Goal: Transaction & Acquisition: Purchase product/service

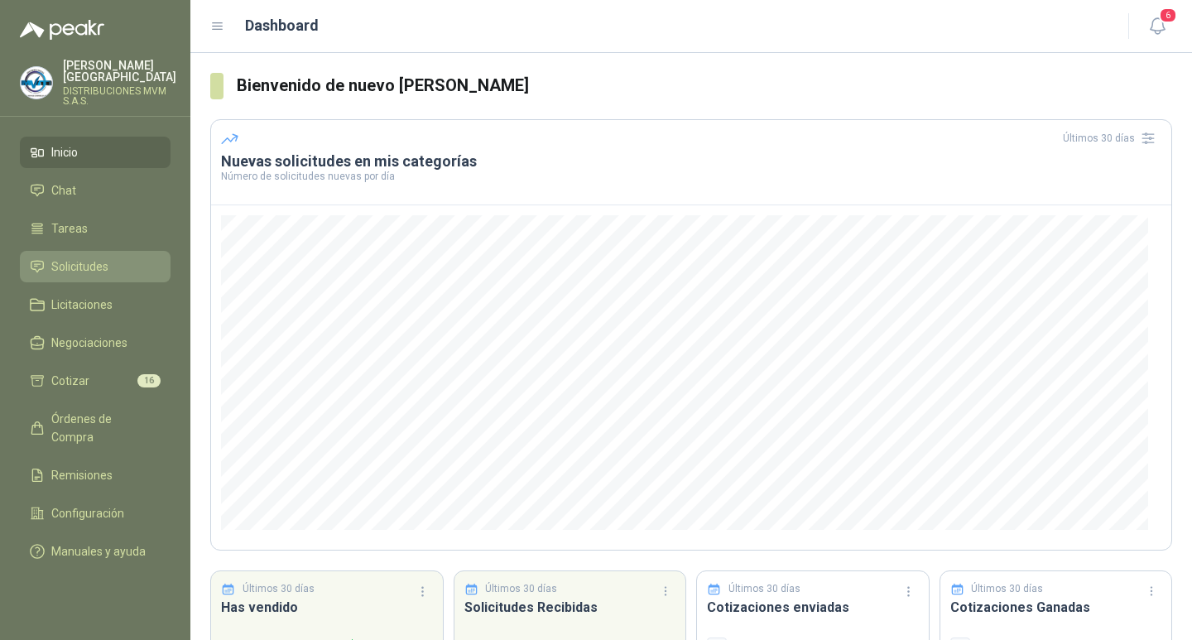
click at [90, 257] on span "Solicitudes" at bounding box center [79, 266] width 57 height 18
click at [88, 257] on span "Solicitudes" at bounding box center [79, 266] width 57 height 18
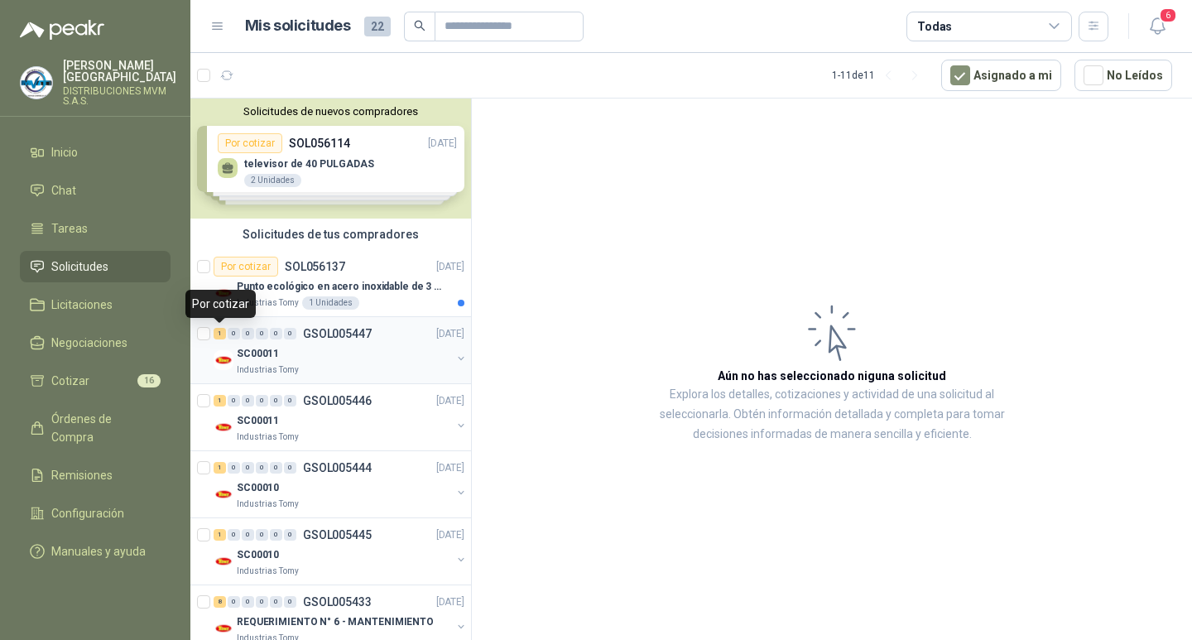
click at [218, 333] on div "1" at bounding box center [219, 334] width 12 height 12
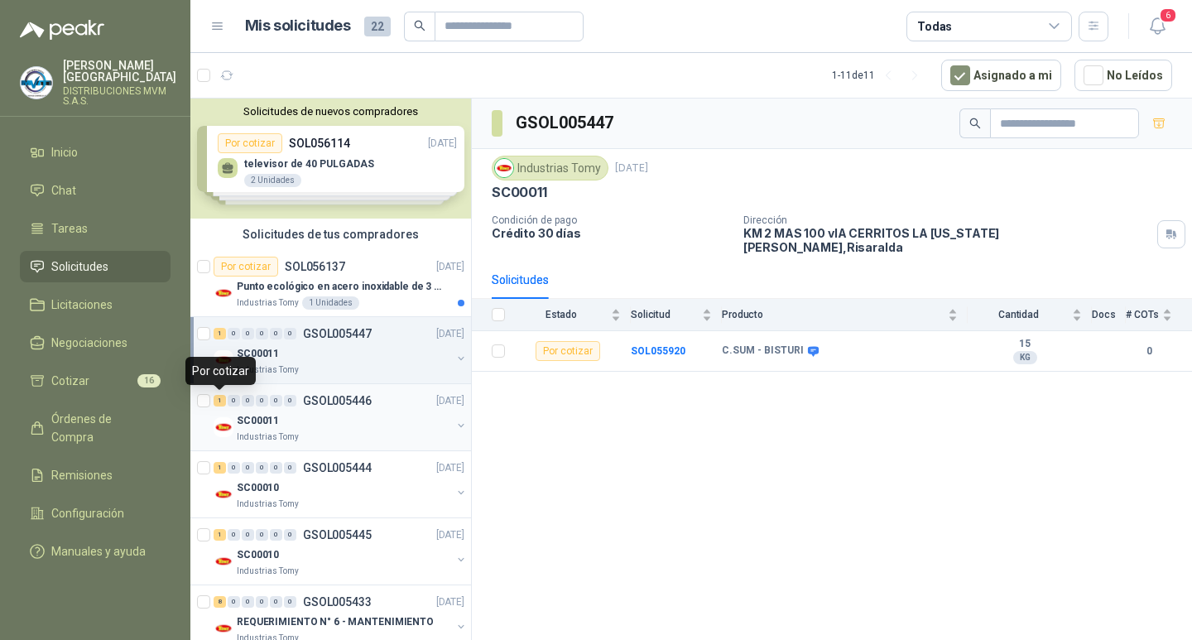
click at [217, 402] on div "1" at bounding box center [219, 401] width 12 height 12
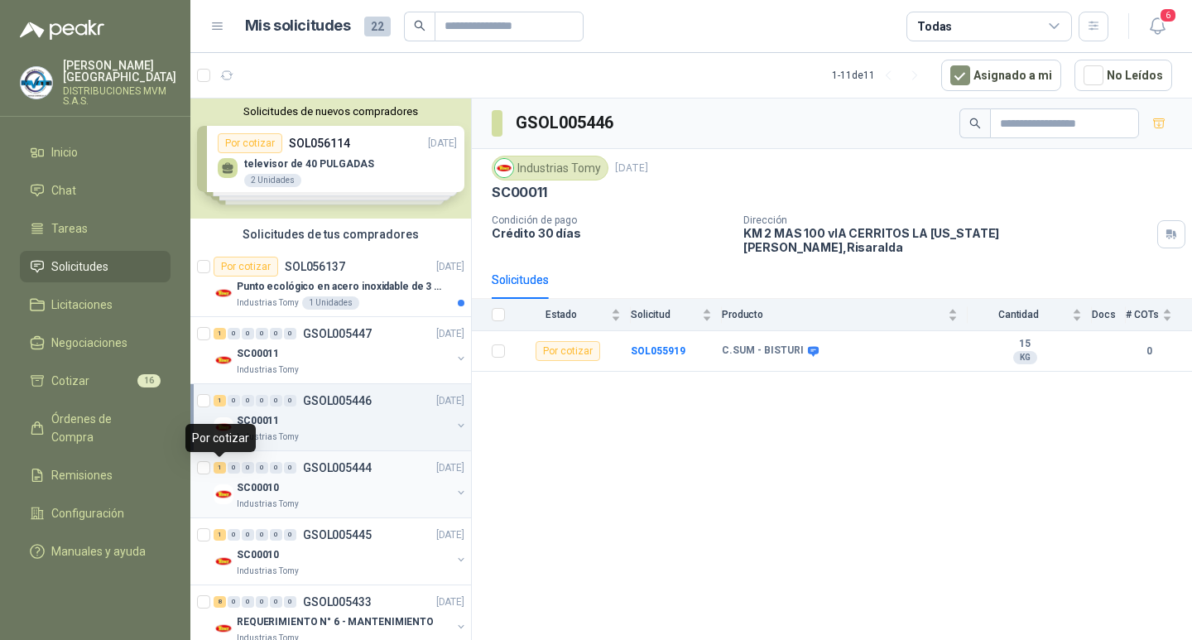
click at [223, 467] on div "1" at bounding box center [219, 468] width 12 height 12
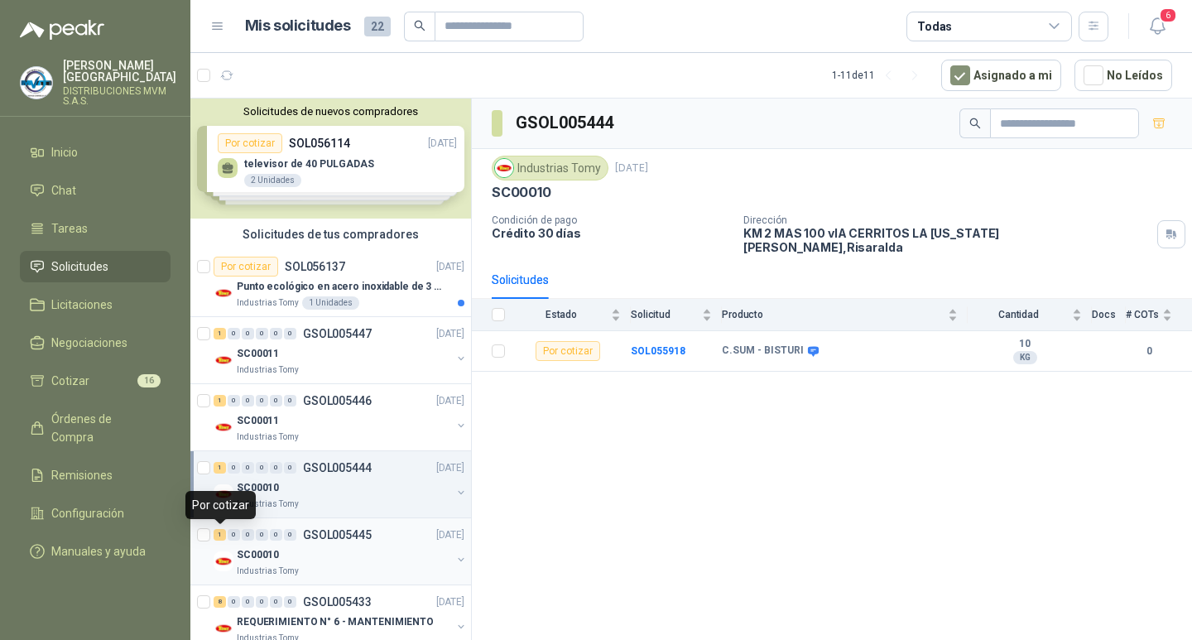
click at [218, 537] on div "1" at bounding box center [219, 535] width 12 height 12
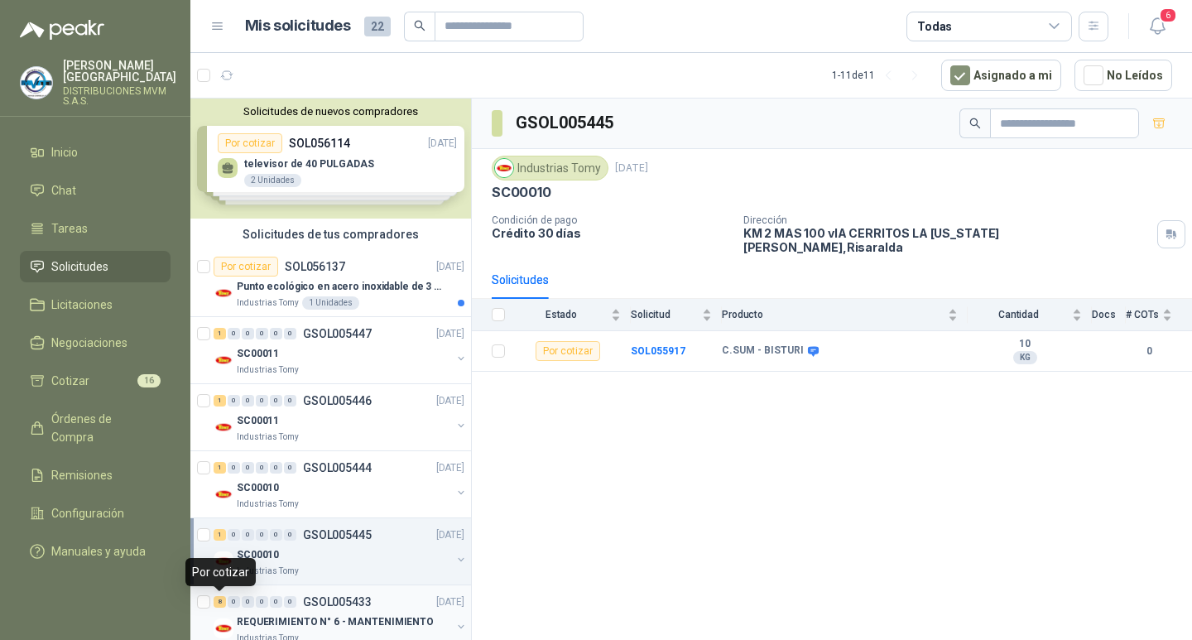
click at [222, 600] on div "8" at bounding box center [219, 602] width 12 height 12
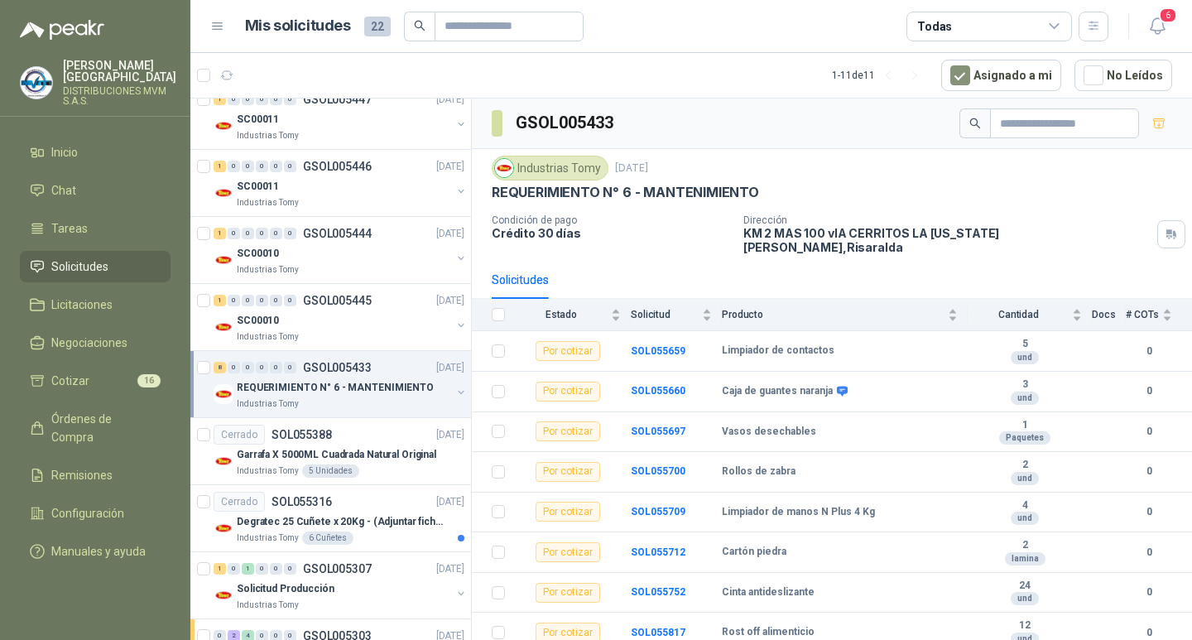
scroll to position [242, 0]
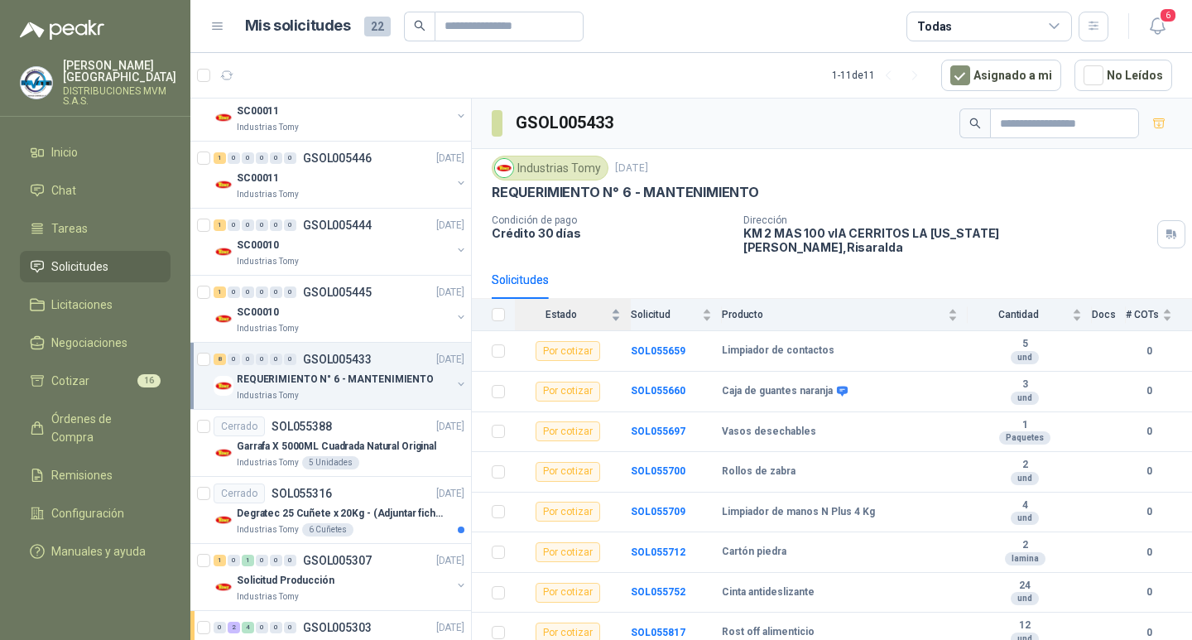
click at [562, 309] on span "Estado" at bounding box center [561, 315] width 93 height 12
click at [563, 341] on div "Por cotizar" at bounding box center [567, 351] width 65 height 20
click at [526, 271] on div "Solicitudes" at bounding box center [520, 280] width 57 height 18
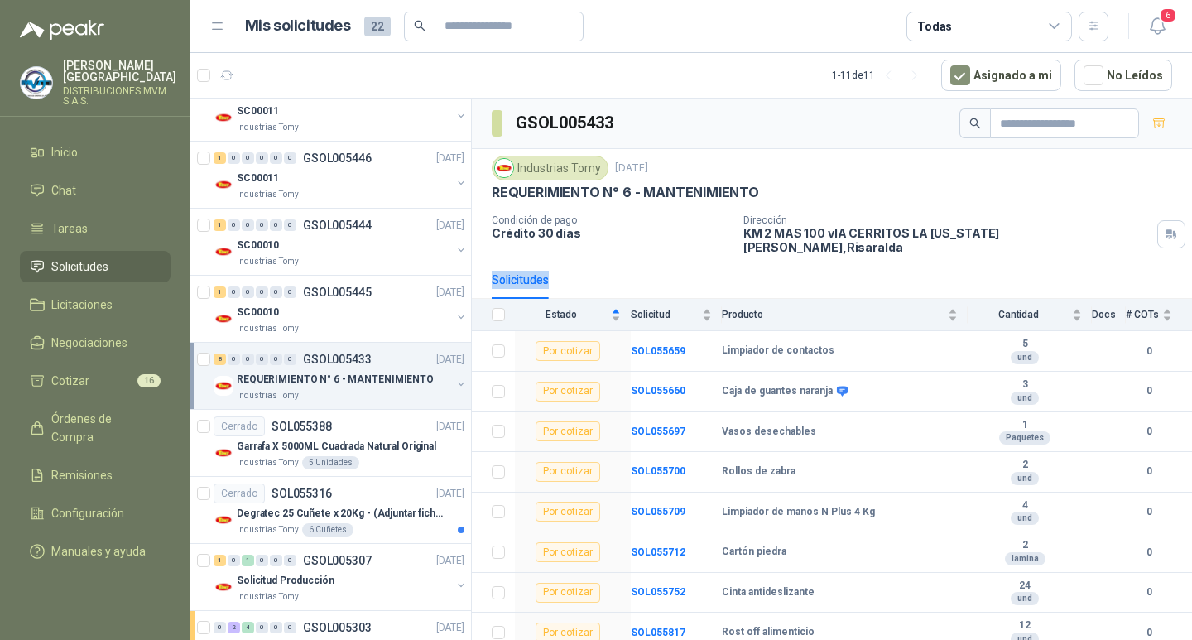
click at [526, 271] on div "Solicitudes" at bounding box center [520, 280] width 57 height 18
click at [535, 199] on p "REQUERIMIENTO N° 6 - MANTENIMIENTO" at bounding box center [625, 192] width 267 height 17
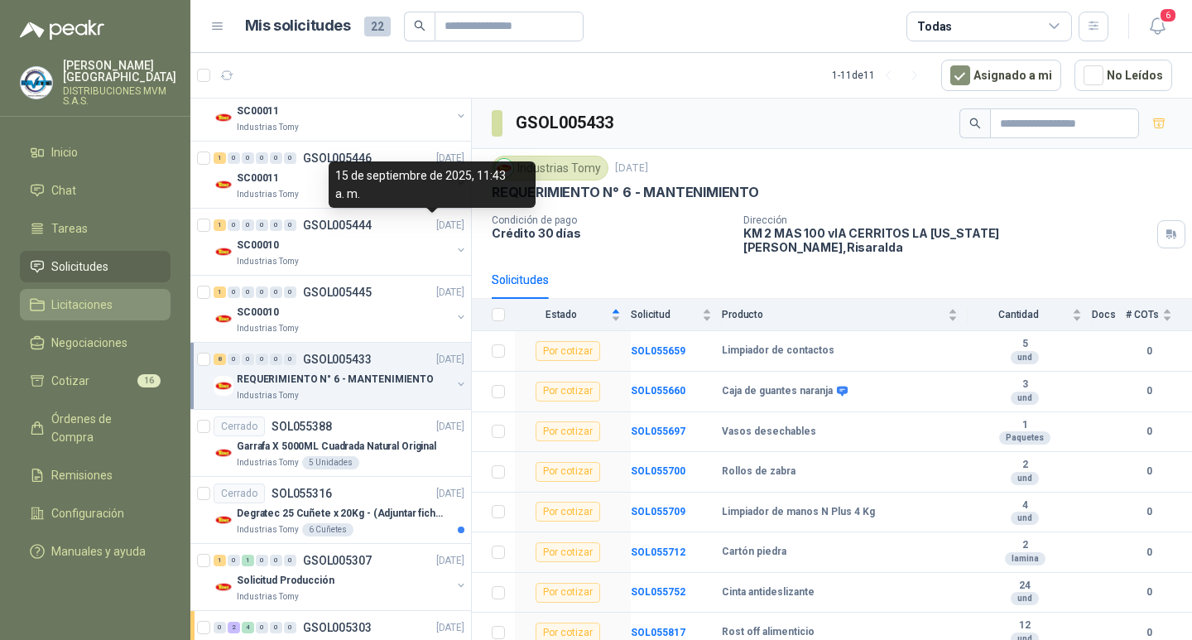
click at [76, 295] on span "Licitaciones" at bounding box center [81, 304] width 61 height 18
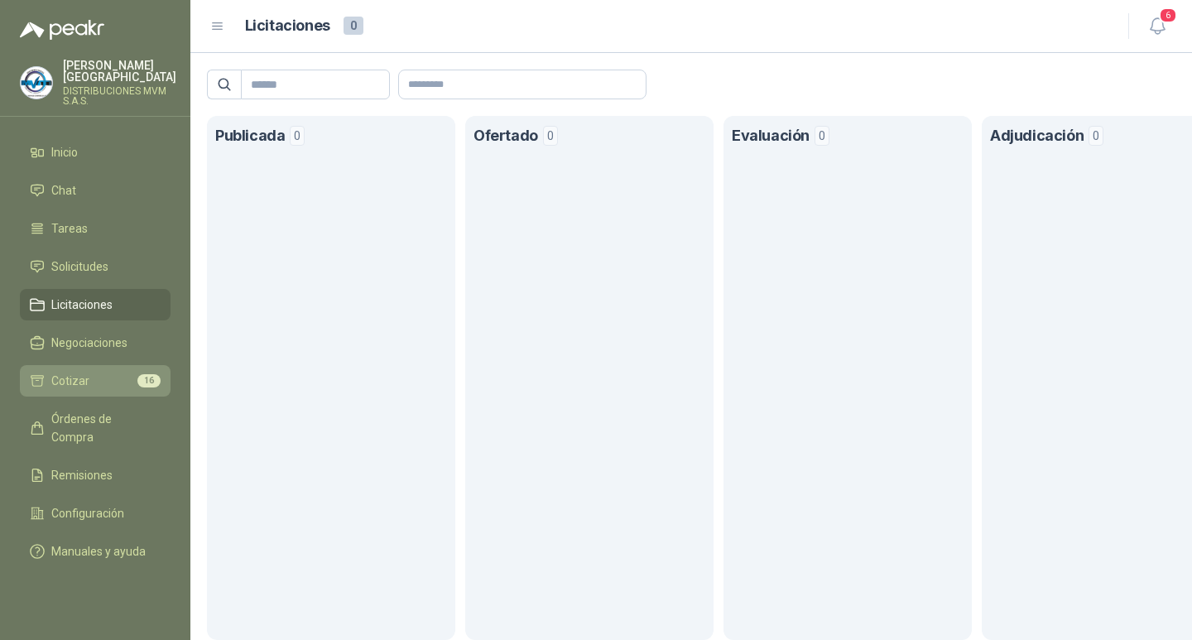
click at [78, 372] on span "Cotizar" at bounding box center [70, 381] width 38 height 18
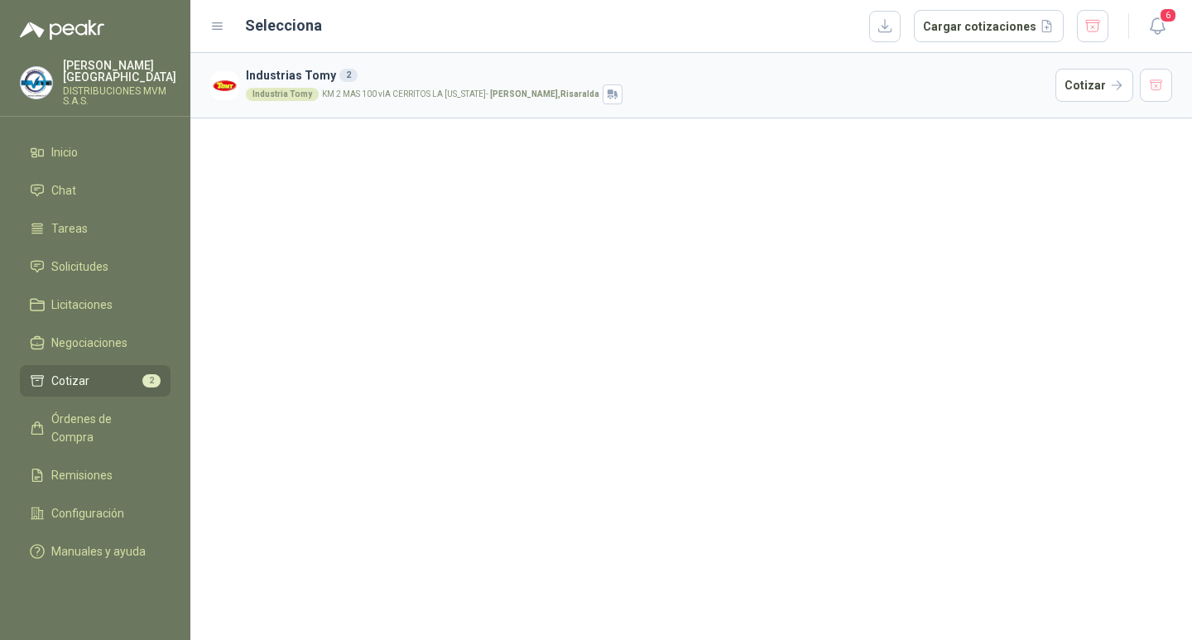
click at [78, 372] on span "Cotizar" at bounding box center [70, 381] width 38 height 18
click at [149, 374] on span "2" at bounding box center [151, 380] width 18 height 13
click at [1104, 81] on button "Cotizar" at bounding box center [1094, 85] width 78 height 33
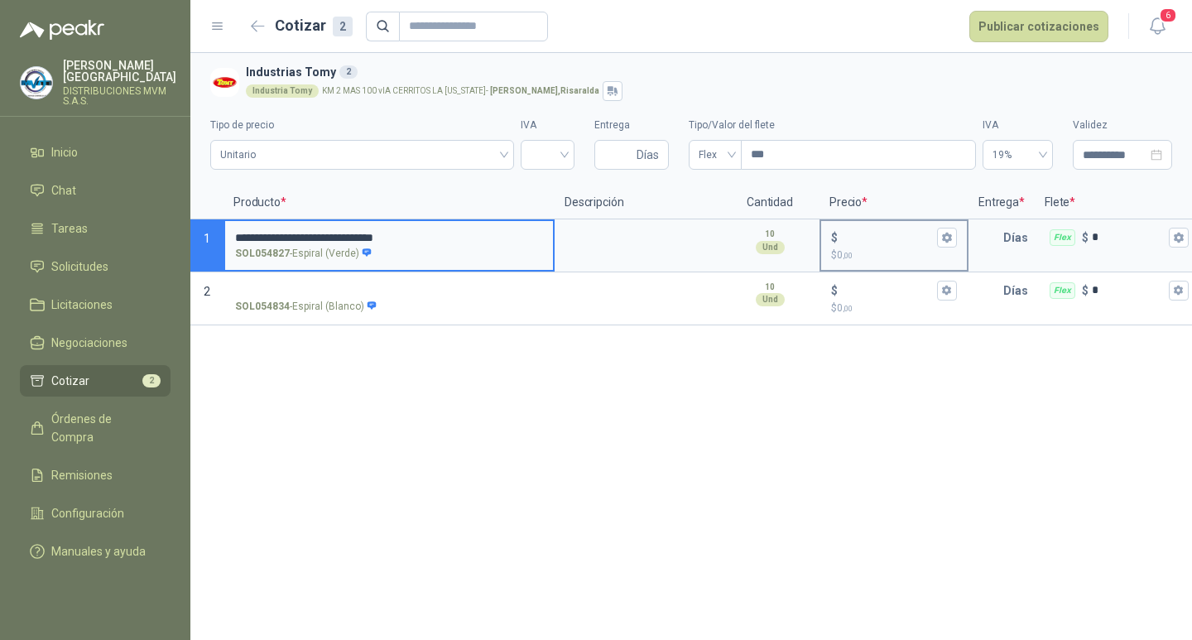
click at [851, 252] on span ",00" at bounding box center [847, 255] width 10 height 9
click at [851, 243] on input "$ $ 0 ,00" at bounding box center [887, 237] width 93 height 12
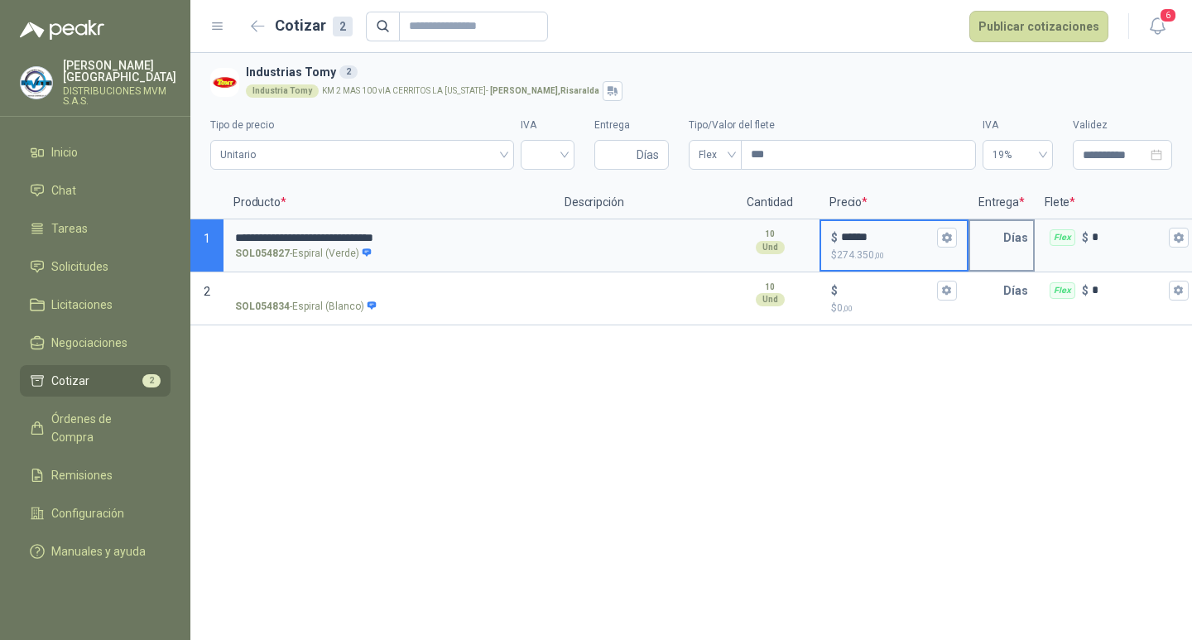
type input "******"
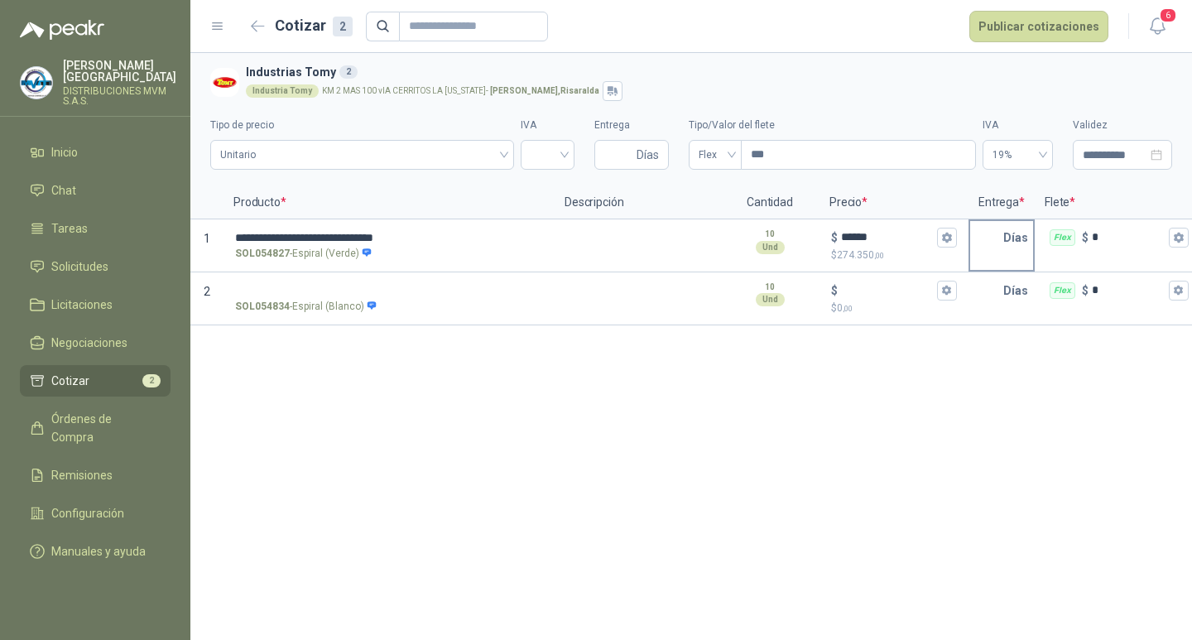
click at [1003, 239] on p "Días" at bounding box center [1018, 237] width 31 height 33
click at [941, 241] on icon "button" at bounding box center [946, 237] width 11 height 11
click at [999, 237] on input "text" at bounding box center [986, 237] width 33 height 33
type input "**"
click at [1003, 289] on p "Días" at bounding box center [1018, 290] width 31 height 33
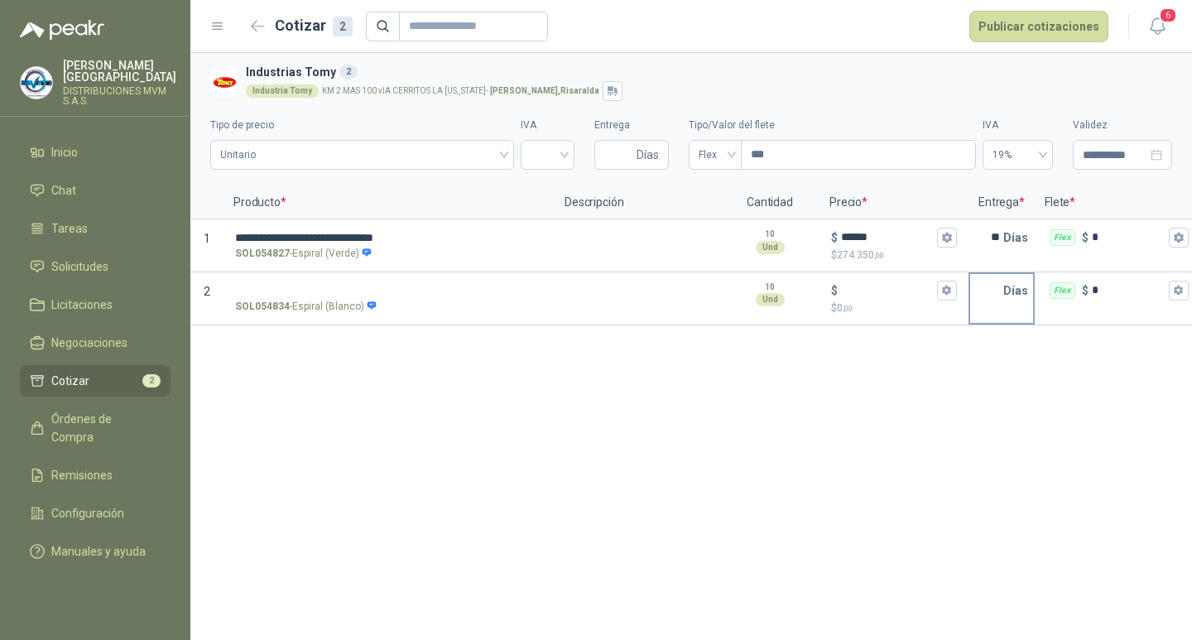
click at [1002, 290] on div "Días" at bounding box center [1001, 290] width 63 height 33
click at [999, 291] on input "text" at bounding box center [986, 290] width 33 height 33
drag, startPoint x: 1002, startPoint y: 287, endPoint x: 991, endPoint y: 306, distance: 21.9
click at [1002, 287] on input "text" at bounding box center [986, 290] width 33 height 33
type input "**"
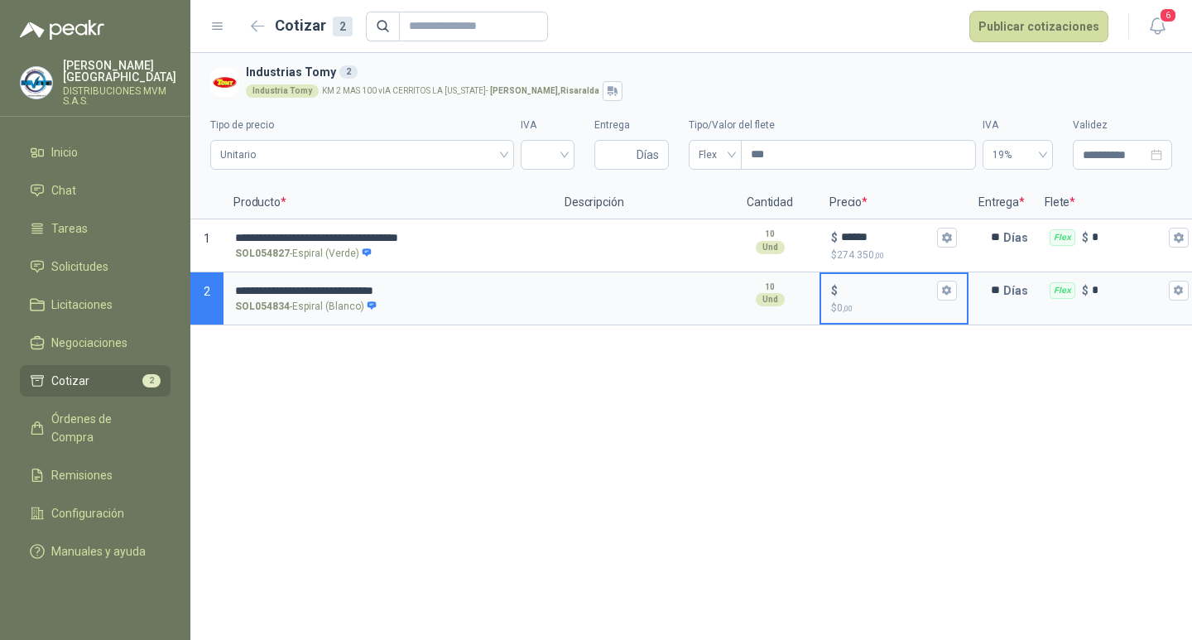
click at [847, 290] on input "$ $ 0 ,00" at bounding box center [887, 290] width 93 height 12
type input "******"
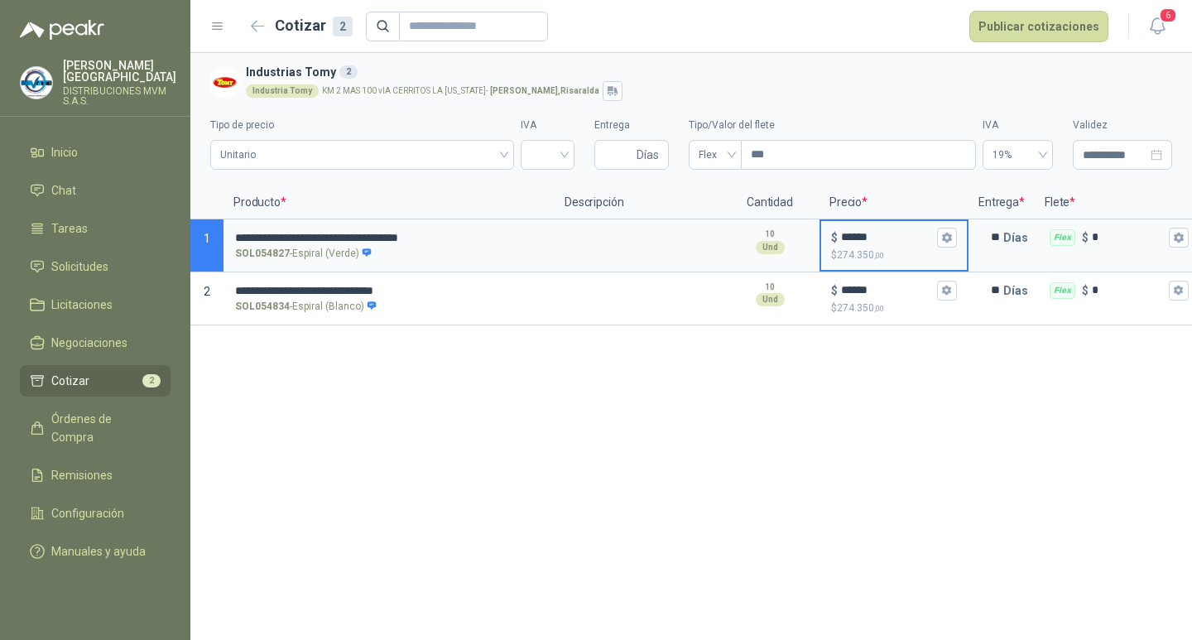
click at [877, 239] on input "******" at bounding box center [887, 237] width 93 height 12
type input "******"
click at [556, 152] on input "search" at bounding box center [547, 153] width 34 height 25
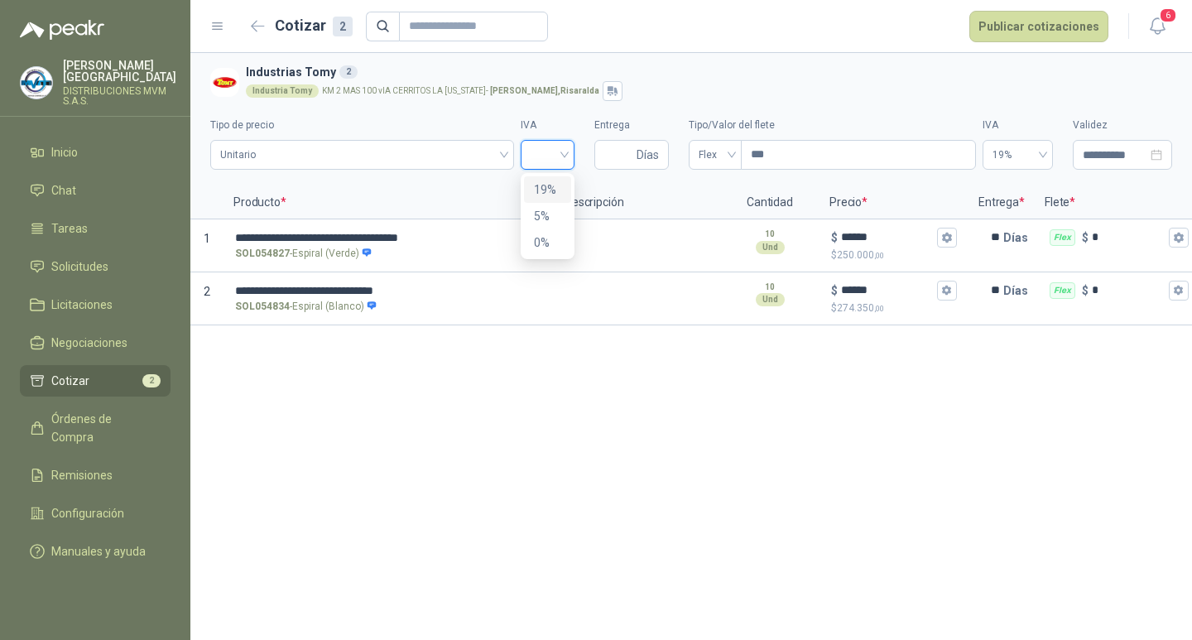
click at [549, 185] on div "19%" at bounding box center [547, 189] width 27 height 18
click at [633, 156] on span "Días" at bounding box center [631, 155] width 74 height 30
type input "*"
type input "**"
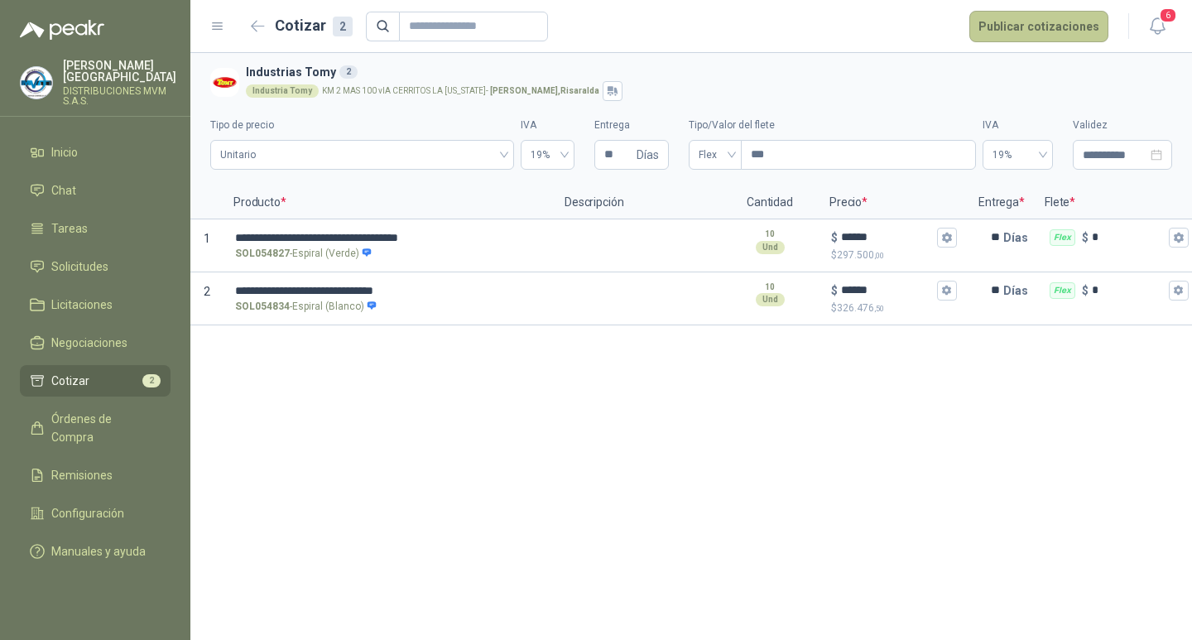
click at [1012, 26] on button "Publicar cotizaciones" at bounding box center [1038, 26] width 139 height 31
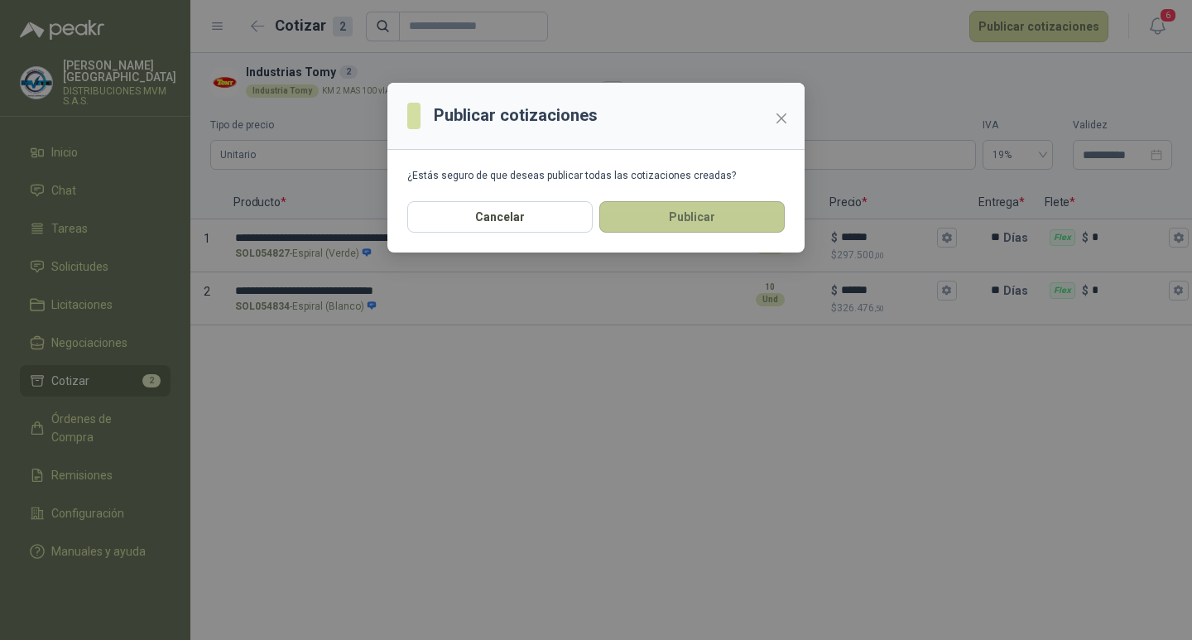
click at [723, 220] on button "Publicar" at bounding box center [691, 216] width 185 height 31
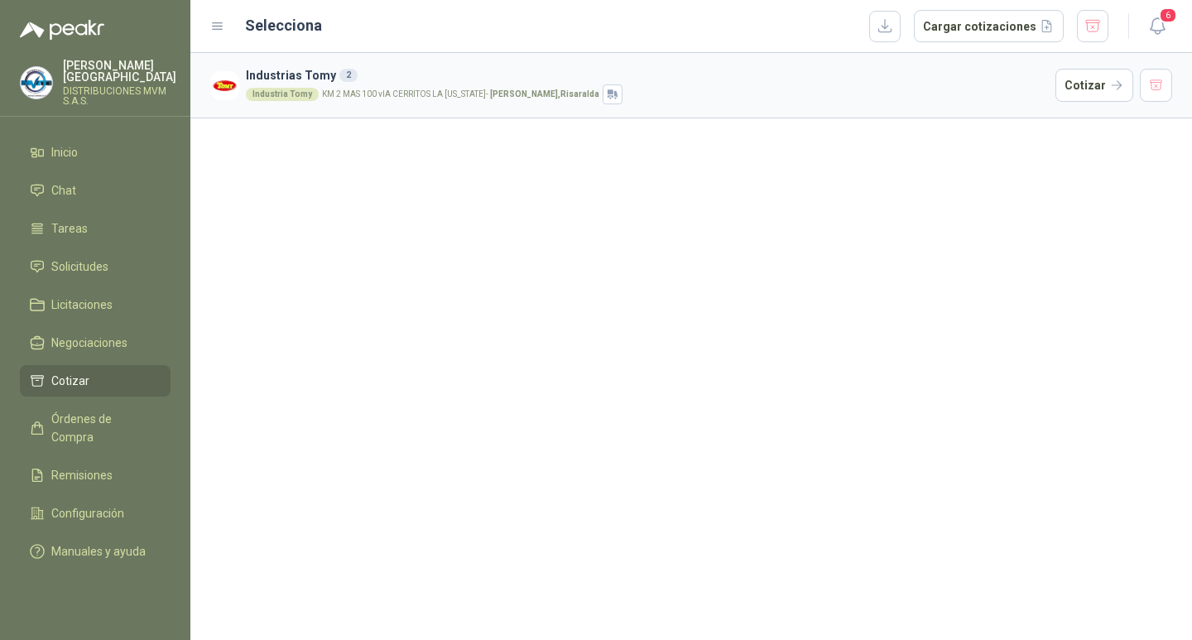
click at [233, 84] on img at bounding box center [224, 85] width 29 height 29
click at [1101, 90] on button "Cotizar" at bounding box center [1094, 85] width 78 height 33
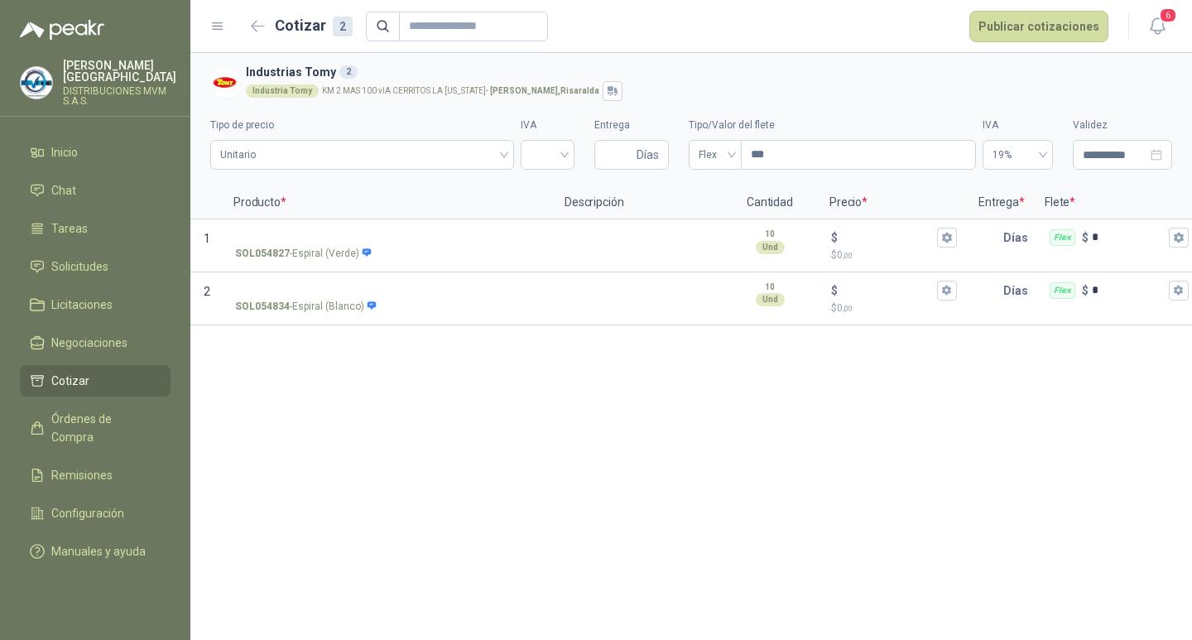
click at [142, 372] on li "Cotizar" at bounding box center [95, 381] width 131 height 18
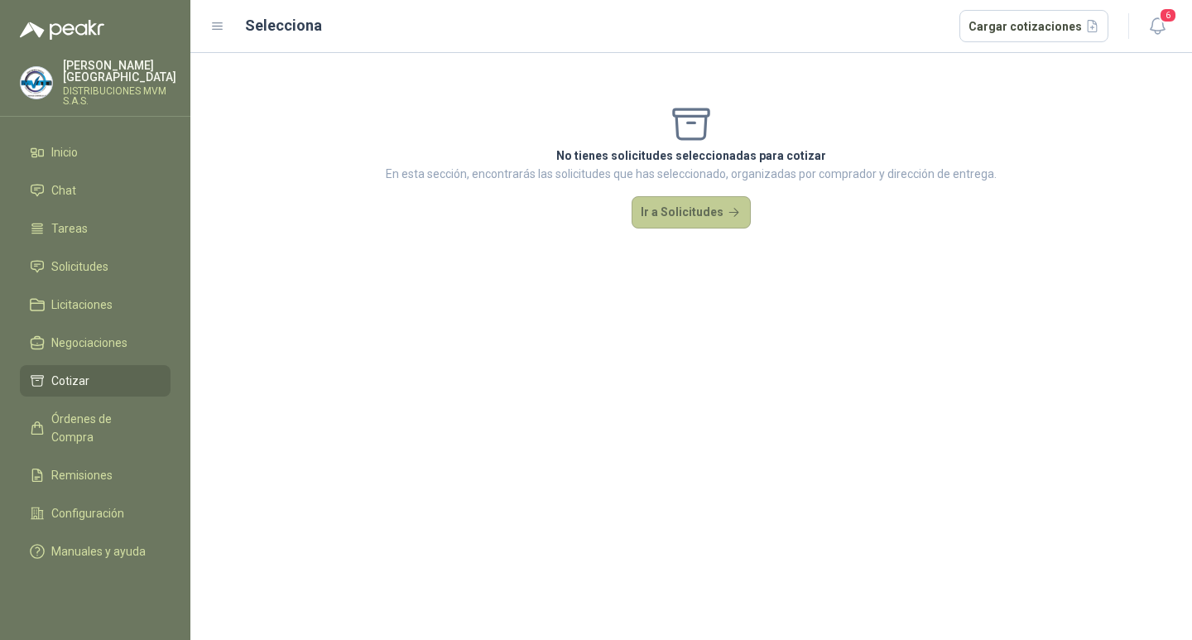
click at [694, 209] on button "Ir a Solicitudes" at bounding box center [690, 212] width 119 height 33
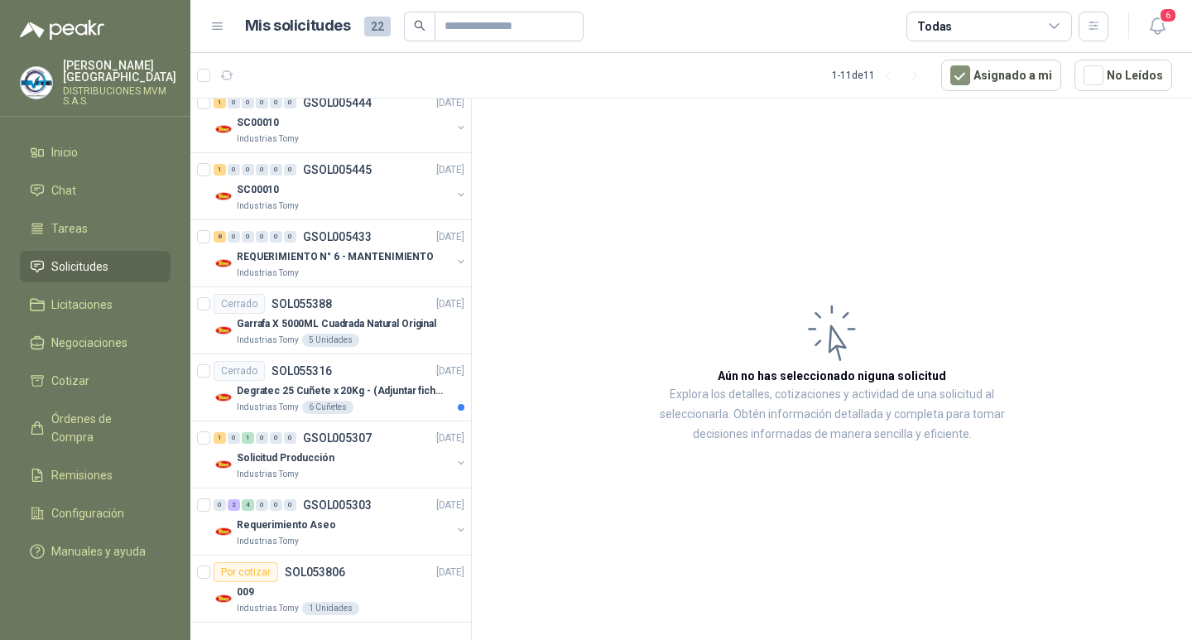
scroll to position [361, 0]
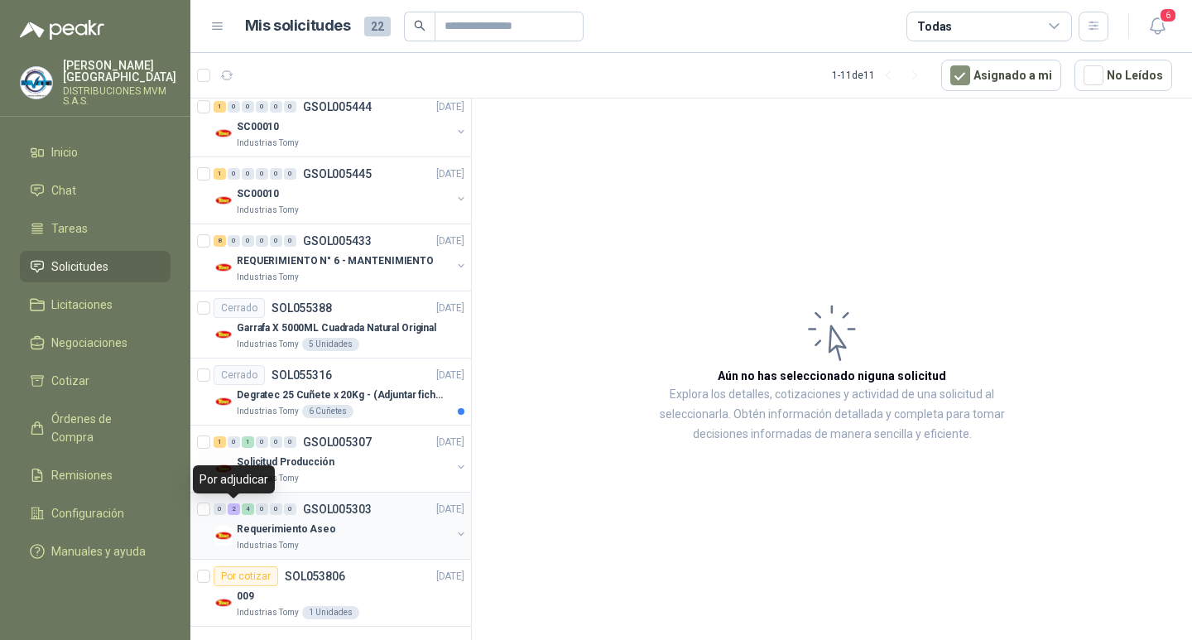
click at [233, 507] on div "2" at bounding box center [234, 509] width 12 height 12
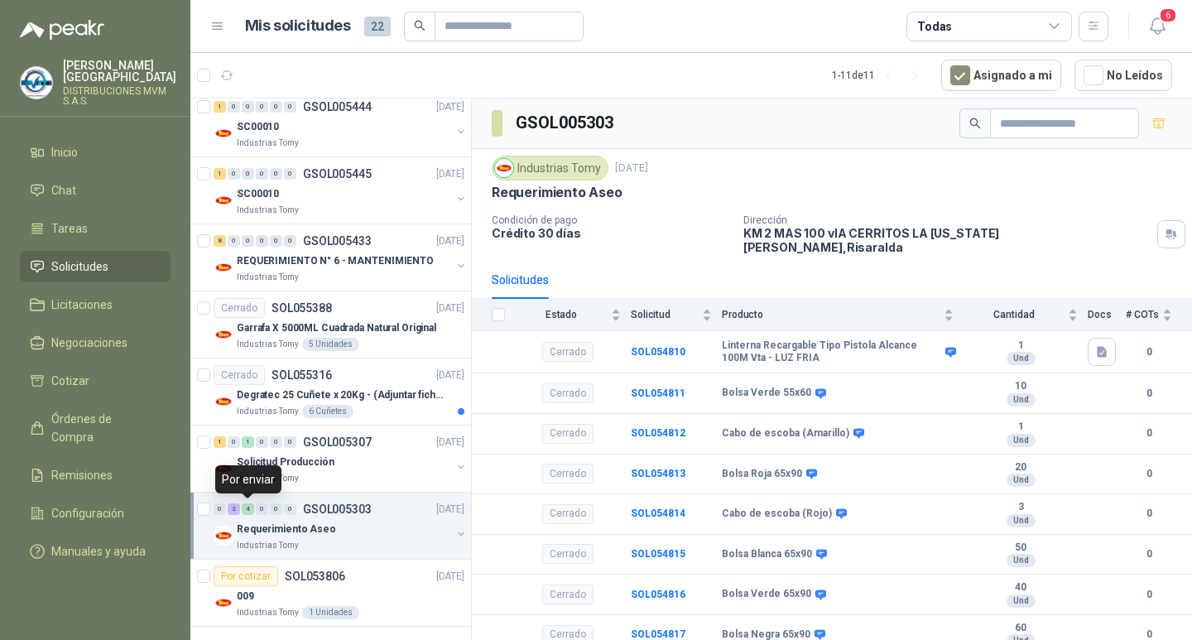
click at [247, 506] on div "4" at bounding box center [248, 509] width 12 height 12
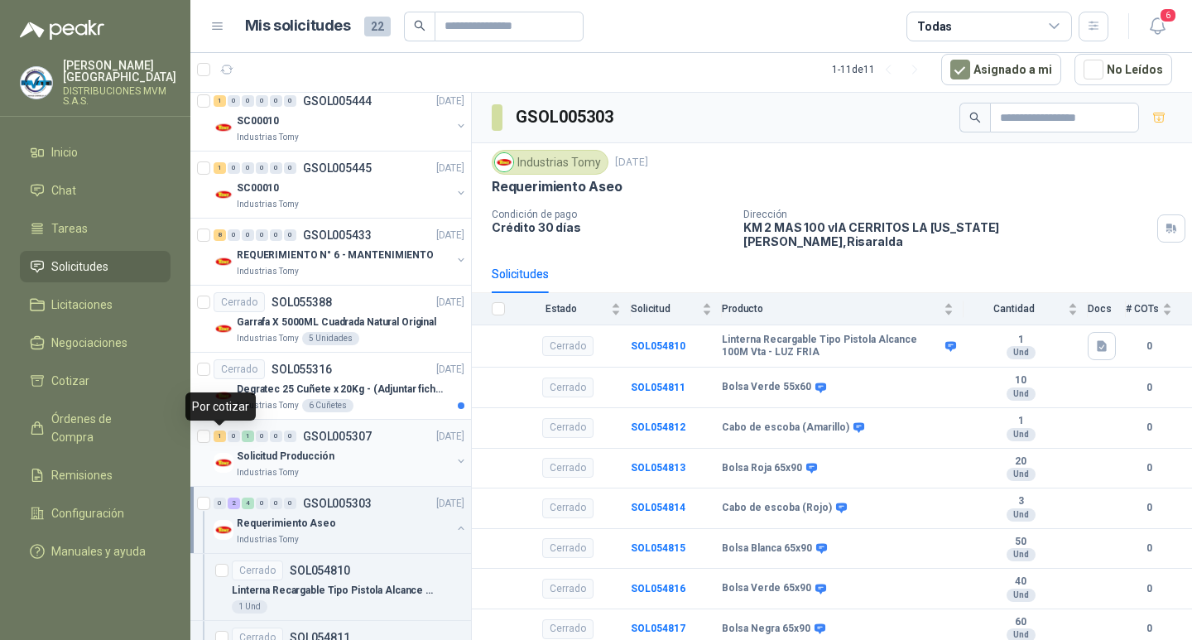
click at [217, 434] on div "1" at bounding box center [219, 436] width 12 height 12
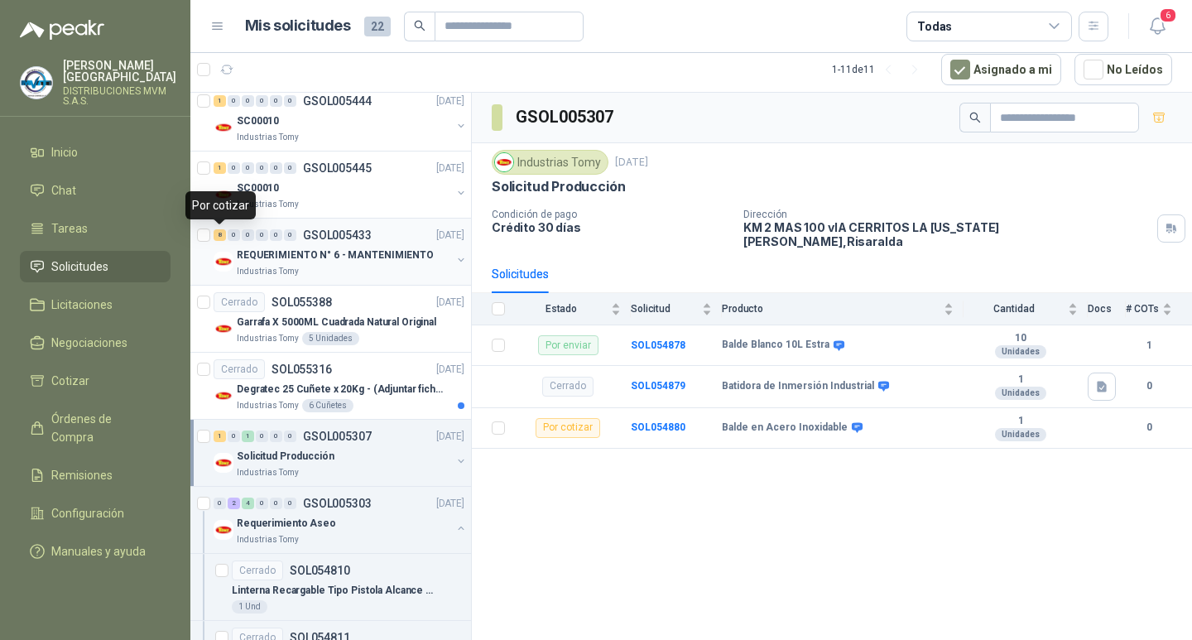
click at [222, 233] on div "8" at bounding box center [219, 235] width 12 height 12
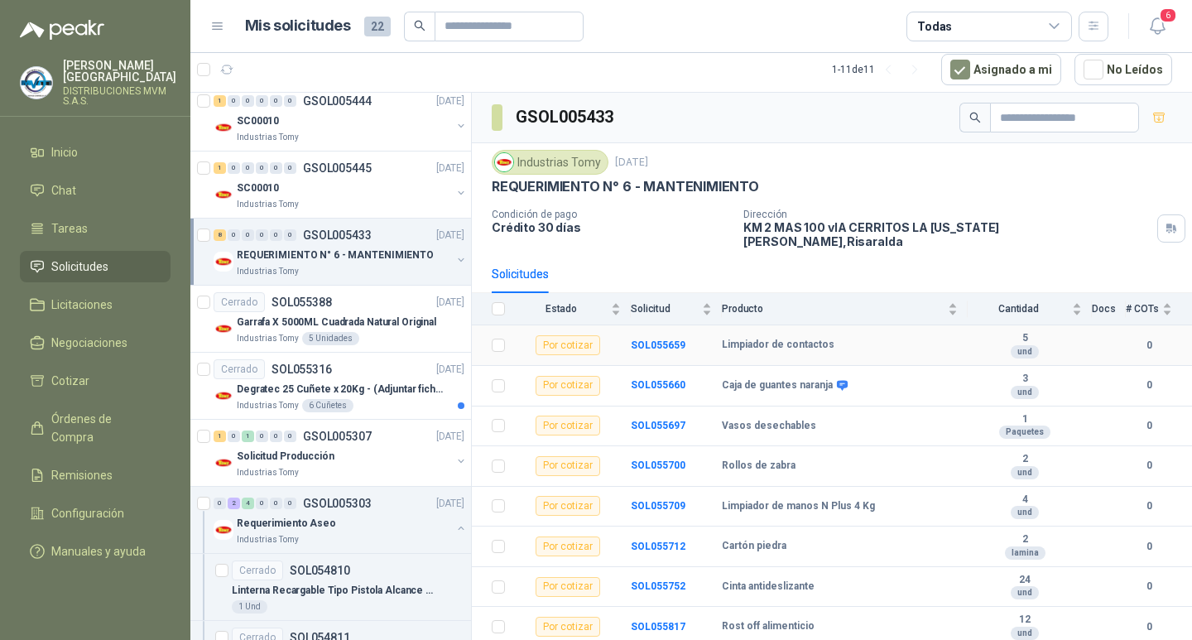
click at [579, 335] on div "Por cotizar" at bounding box center [567, 345] width 65 height 20
click at [650, 339] on b "SOL055659" at bounding box center [658, 345] width 55 height 12
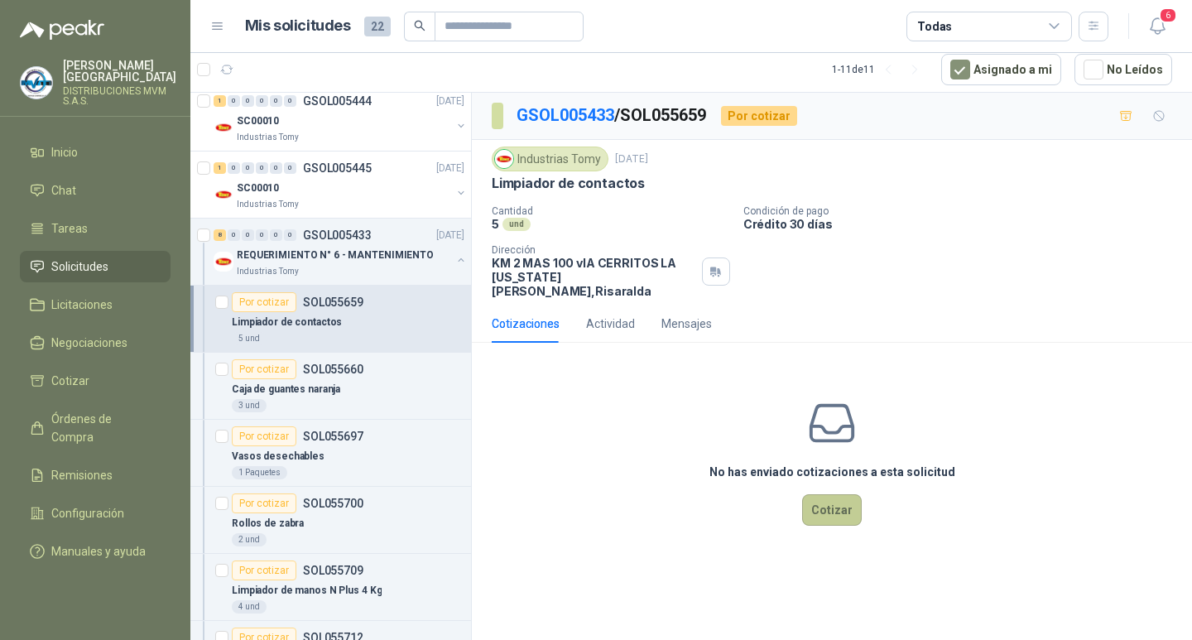
click at [828, 497] on button "Cotizar" at bounding box center [832, 509] width 60 height 31
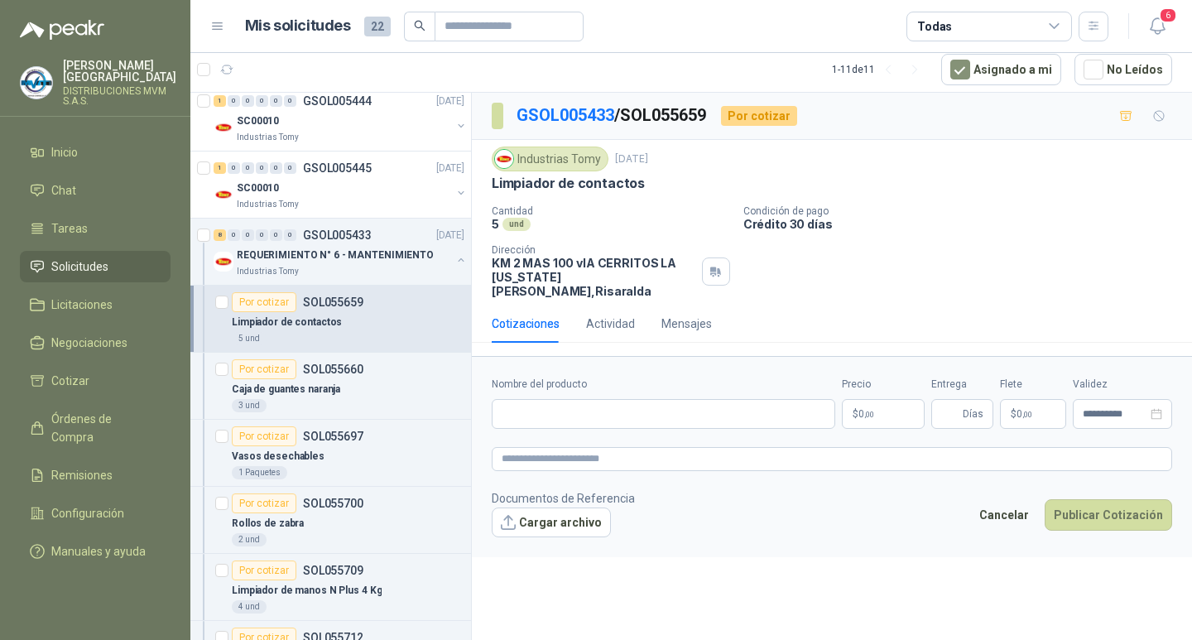
click at [534, 314] on div "Cotizaciones" at bounding box center [526, 323] width 68 height 18
click at [542, 266] on p "KM 2 MAS 100 vIA CERRITOS LA [US_STATE][PERSON_NAME] , [GEOGRAPHIC_DATA]" at bounding box center [594, 277] width 204 height 42
click at [565, 113] on link "GSOL005433" at bounding box center [565, 115] width 98 height 20
click at [659, 111] on p "GSOL005433 / SOL055659" at bounding box center [611, 116] width 191 height 26
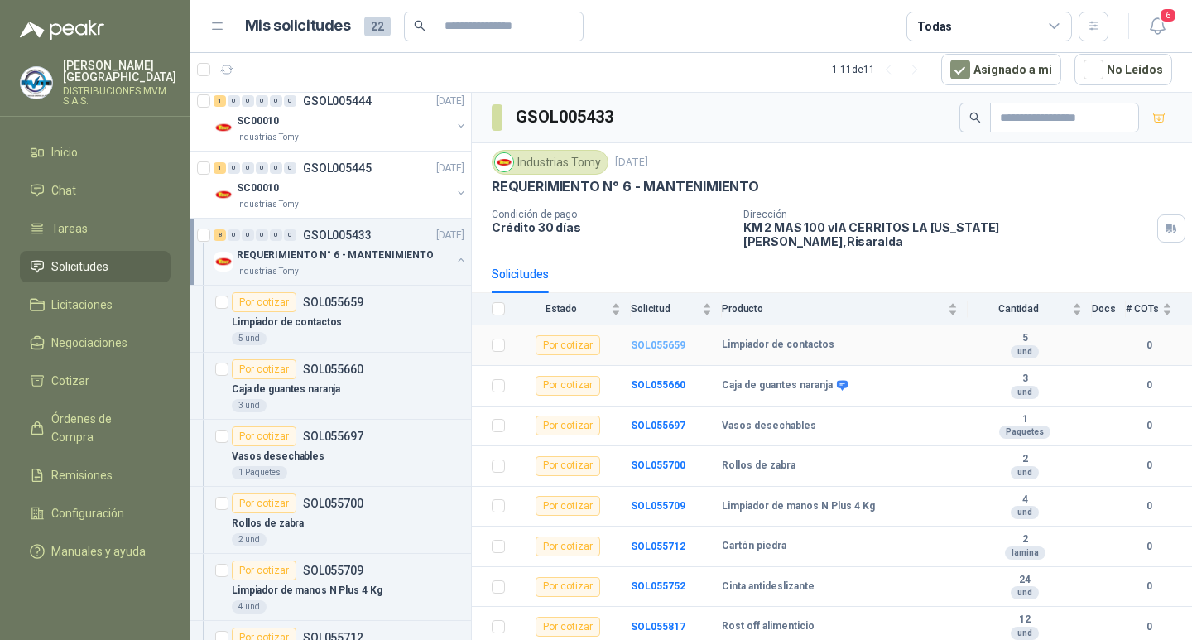
click at [650, 339] on b "SOL055659" at bounding box center [658, 345] width 55 height 12
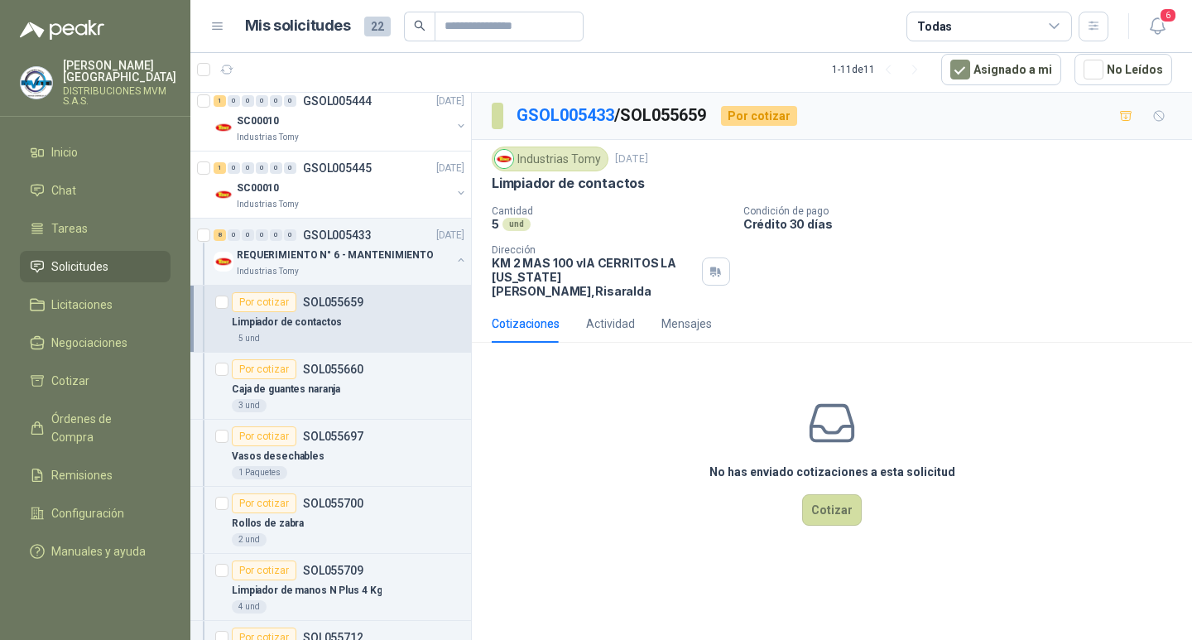
click at [904, 182] on div "Limpiador de contactos" at bounding box center [832, 183] width 680 height 17
click at [1124, 70] on button "No Leídos" at bounding box center [1123, 69] width 98 height 31
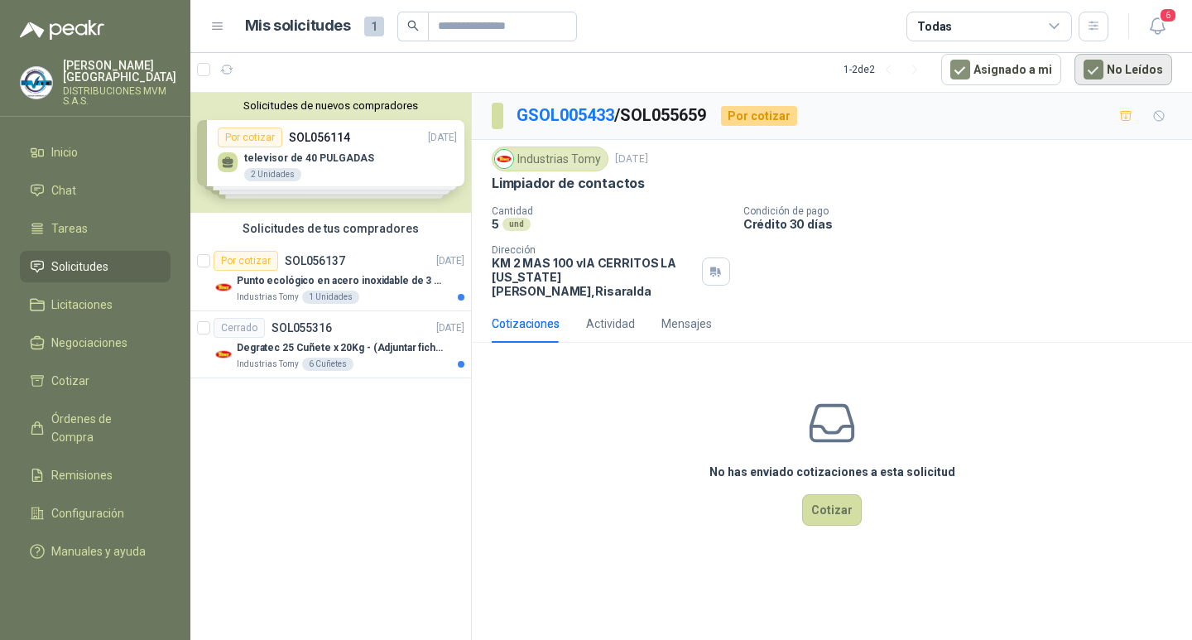
click at [1125, 69] on button "No Leídos" at bounding box center [1123, 69] width 98 height 31
click at [1000, 68] on button "Asignado a mi" at bounding box center [1001, 69] width 120 height 31
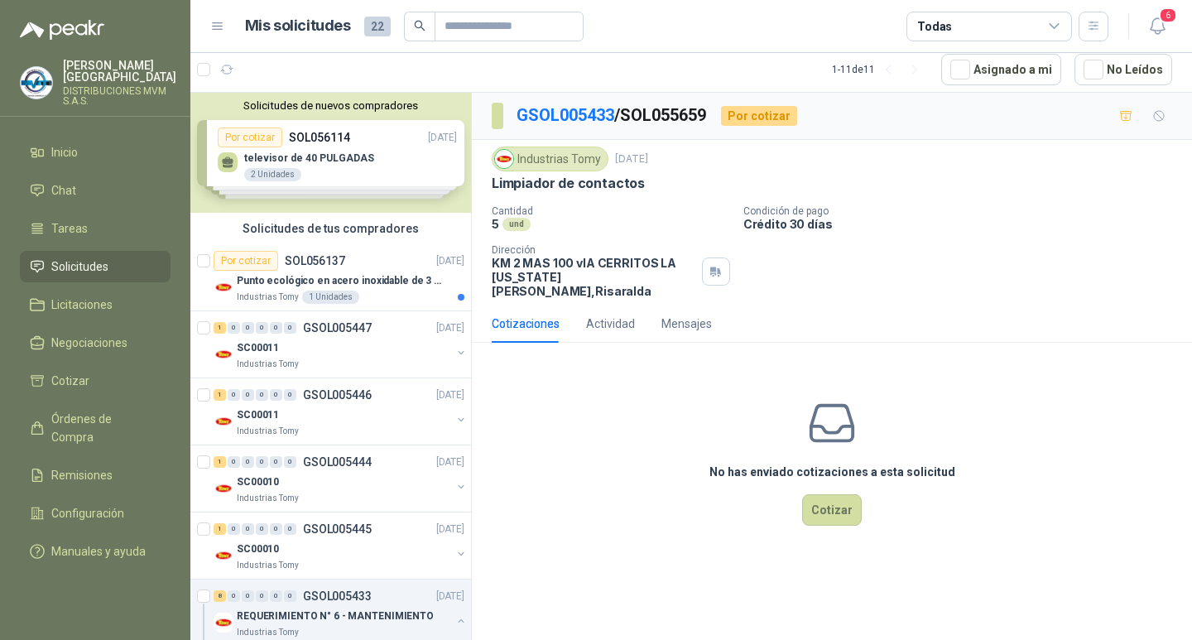
click at [511, 218] on div "und" at bounding box center [516, 224] width 28 height 13
click at [521, 262] on p "KM 2 MAS 100 vIA CERRITOS LA [US_STATE][PERSON_NAME] , [GEOGRAPHIC_DATA]" at bounding box center [594, 277] width 204 height 42
click at [522, 260] on p "KM 2 MAS 100 vIA CERRITOS LA [US_STATE][PERSON_NAME] , [GEOGRAPHIC_DATA]" at bounding box center [594, 277] width 204 height 42
drag, startPoint x: 522, startPoint y: 258, endPoint x: 531, endPoint y: 256, distance: 9.4
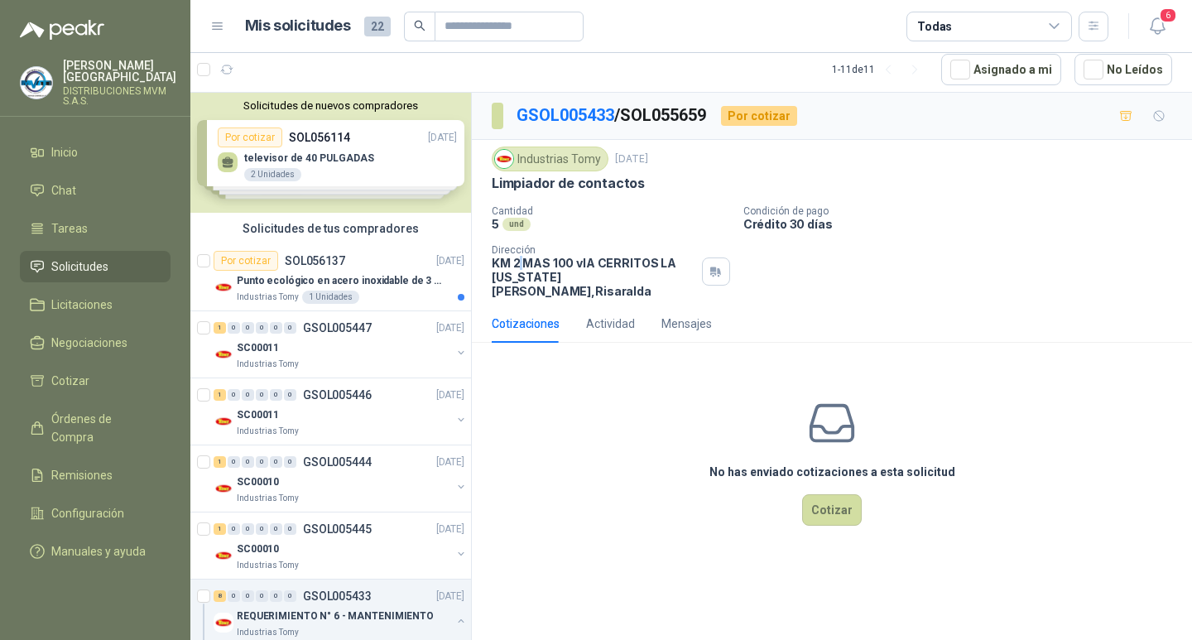
click at [525, 257] on p "KM 2 MAS 100 vIA CERRITOS LA [US_STATE][PERSON_NAME] , [GEOGRAPHIC_DATA]" at bounding box center [594, 277] width 204 height 42
click at [545, 314] on div "Cotizaciones" at bounding box center [526, 323] width 68 height 18
click at [672, 314] on div "Mensajes" at bounding box center [686, 323] width 50 height 18
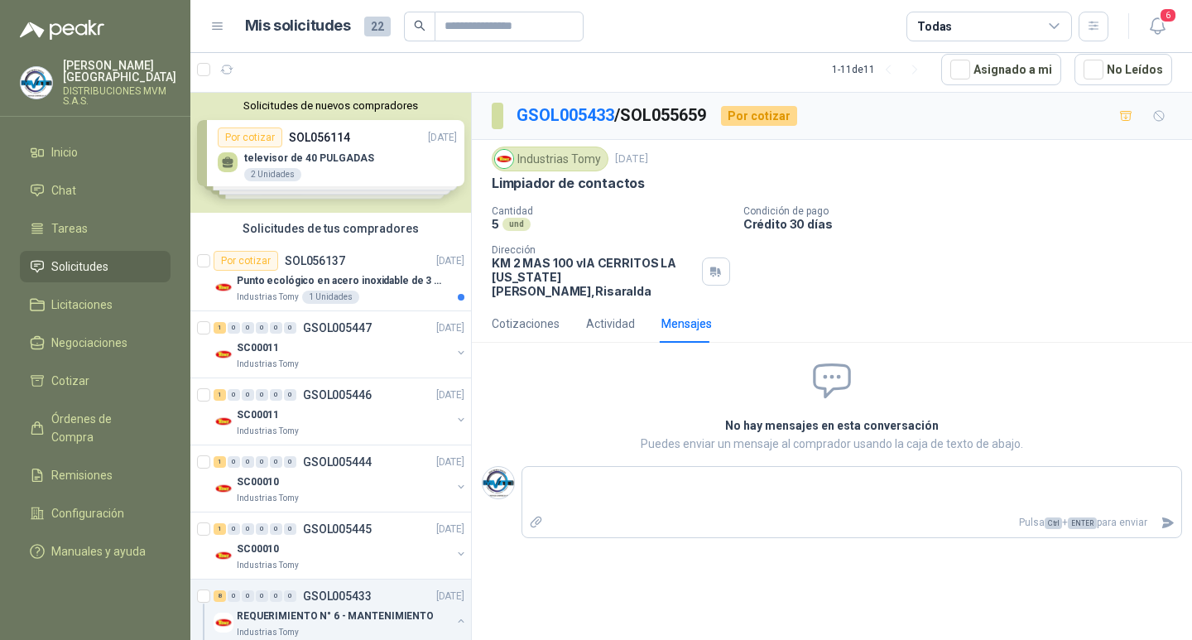
click at [772, 210] on p "Condición de pago" at bounding box center [964, 211] width 442 height 12
click at [597, 151] on div "Industrias Tomy" at bounding box center [550, 158] width 117 height 25
click at [760, 122] on div "Por cotizar" at bounding box center [759, 116] width 76 height 20
click at [749, 120] on div "Por cotizar" at bounding box center [759, 116] width 76 height 20
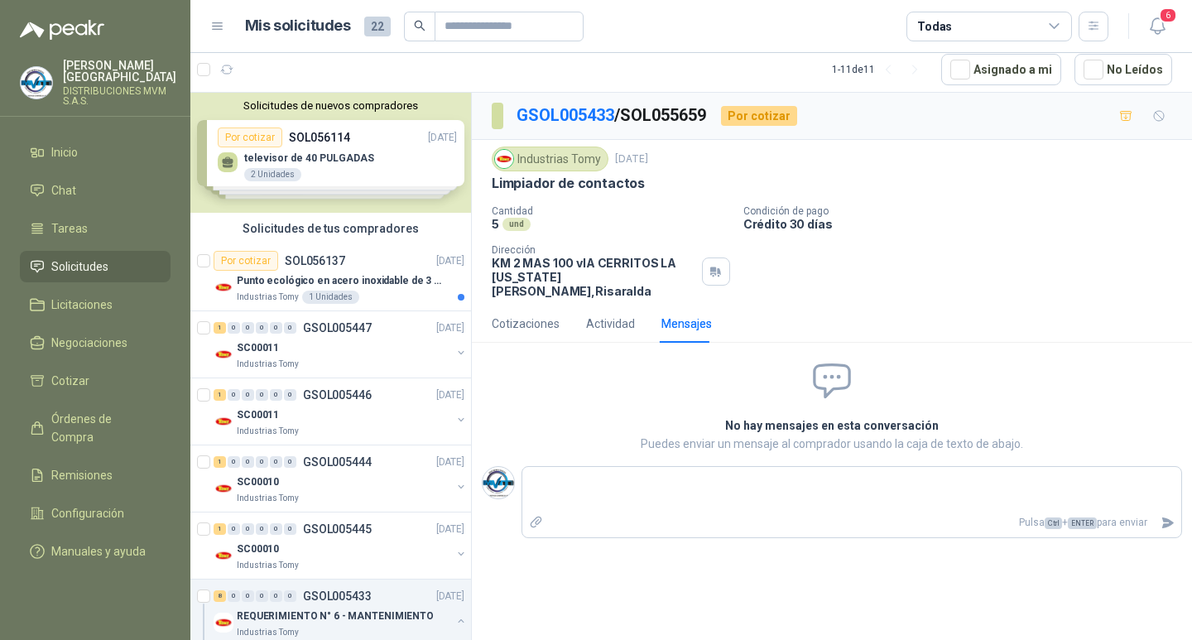
click at [661, 119] on p "GSOL005433 / SOL055659" at bounding box center [611, 116] width 191 height 26
click at [501, 115] on span at bounding box center [498, 116] width 12 height 26
click at [584, 115] on link "GSOL005433" at bounding box center [565, 115] width 98 height 20
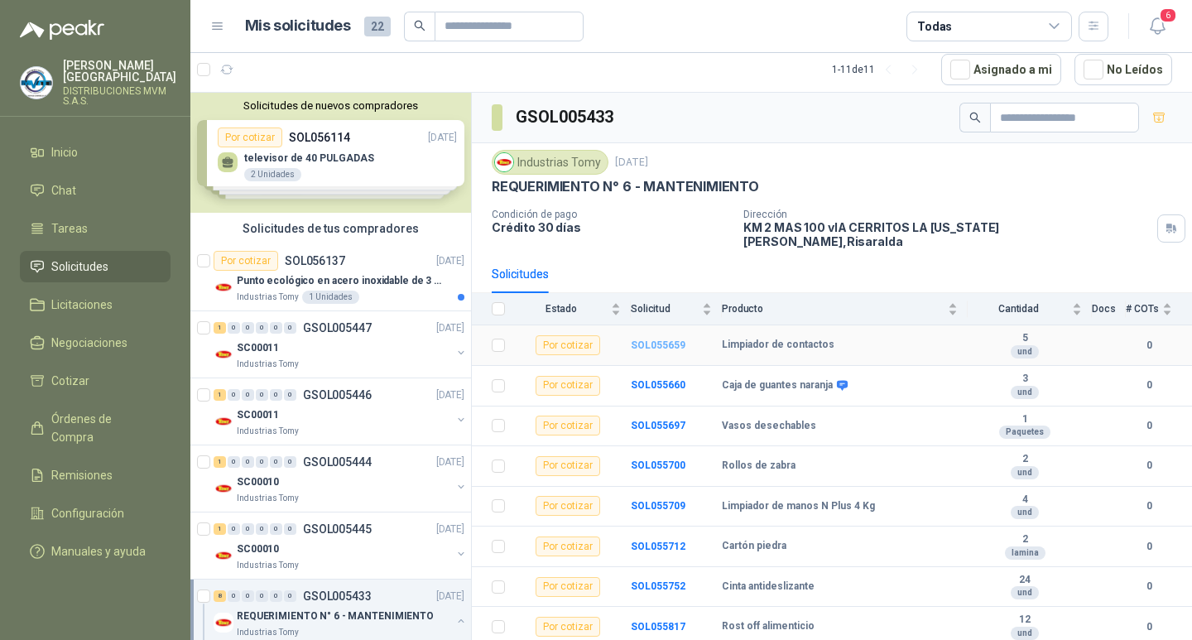
click at [650, 339] on b "SOL055659" at bounding box center [658, 345] width 55 height 12
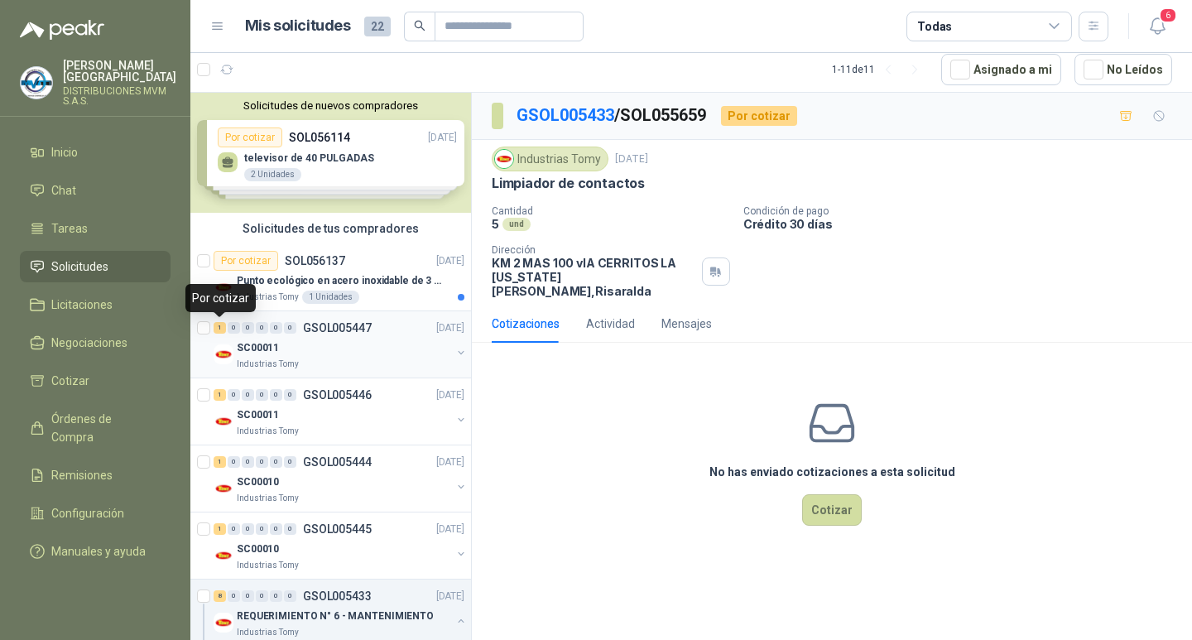
click at [222, 326] on div "1" at bounding box center [219, 328] width 12 height 12
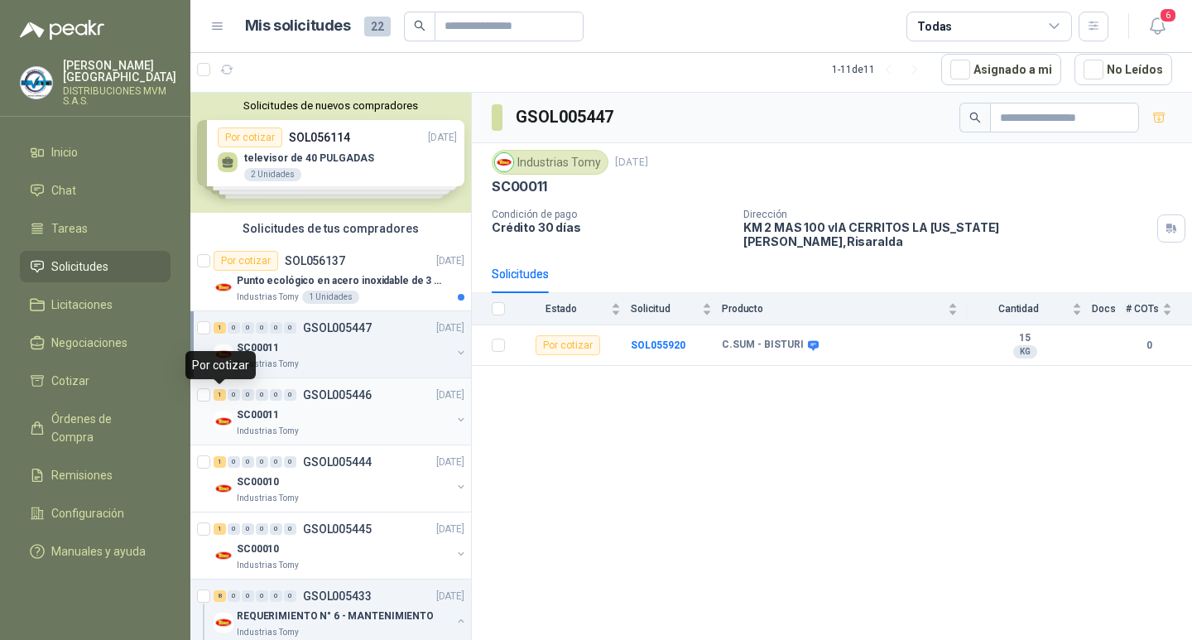
click at [221, 395] on div "1" at bounding box center [219, 395] width 12 height 12
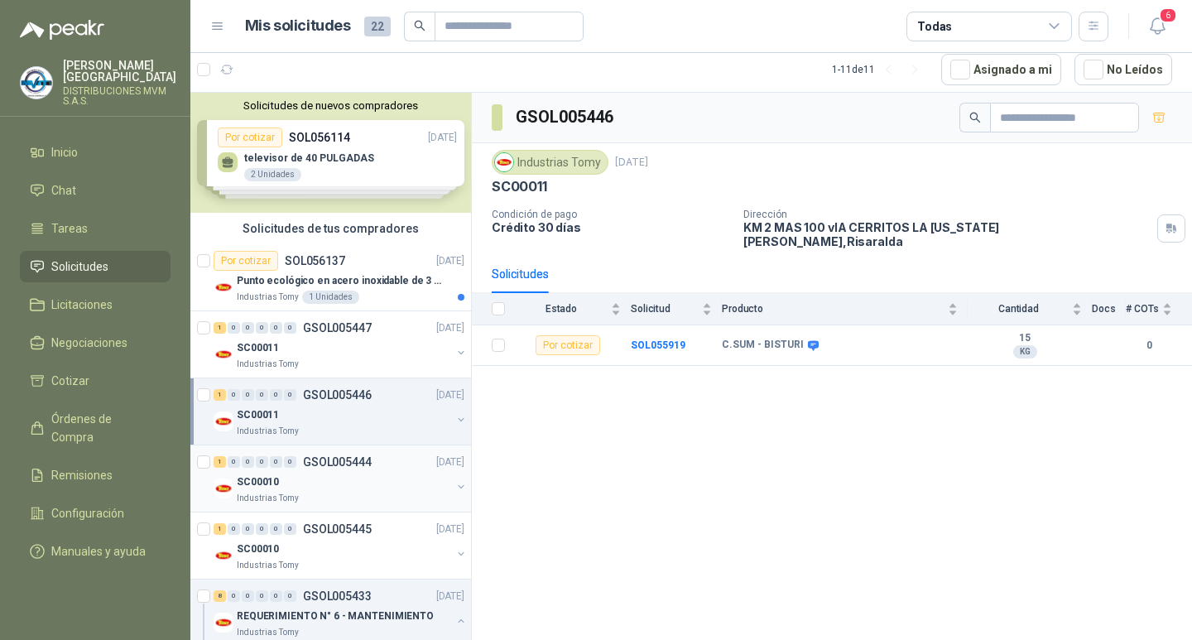
click at [221, 458] on div "1" at bounding box center [219, 462] width 12 height 12
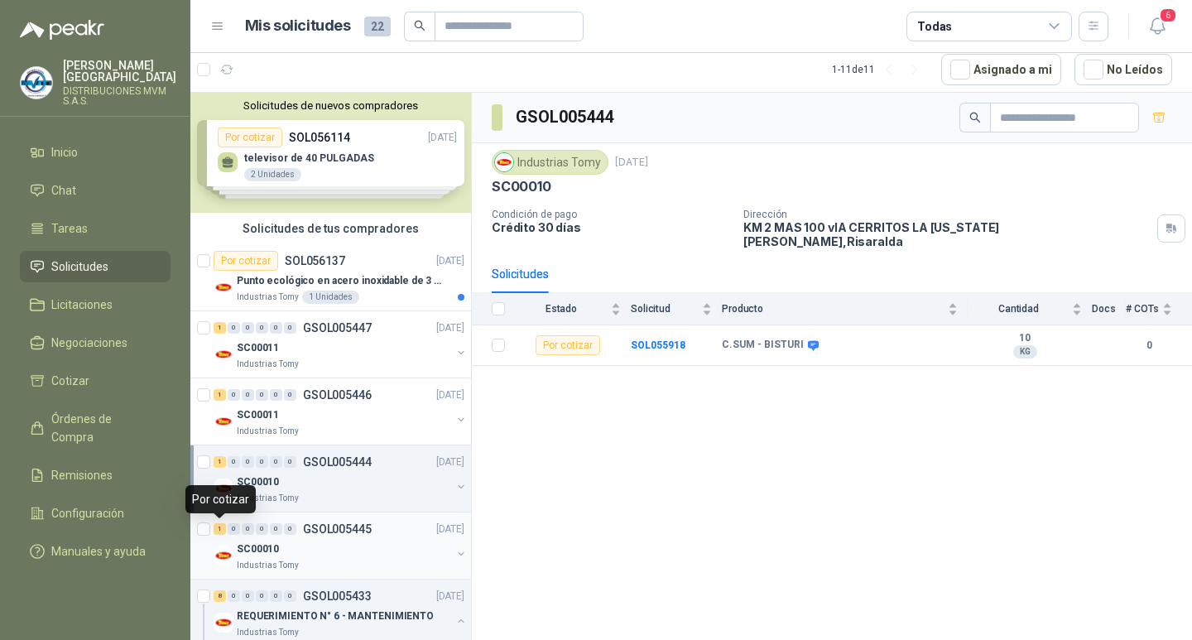
click at [224, 530] on div "1" at bounding box center [219, 529] width 12 height 12
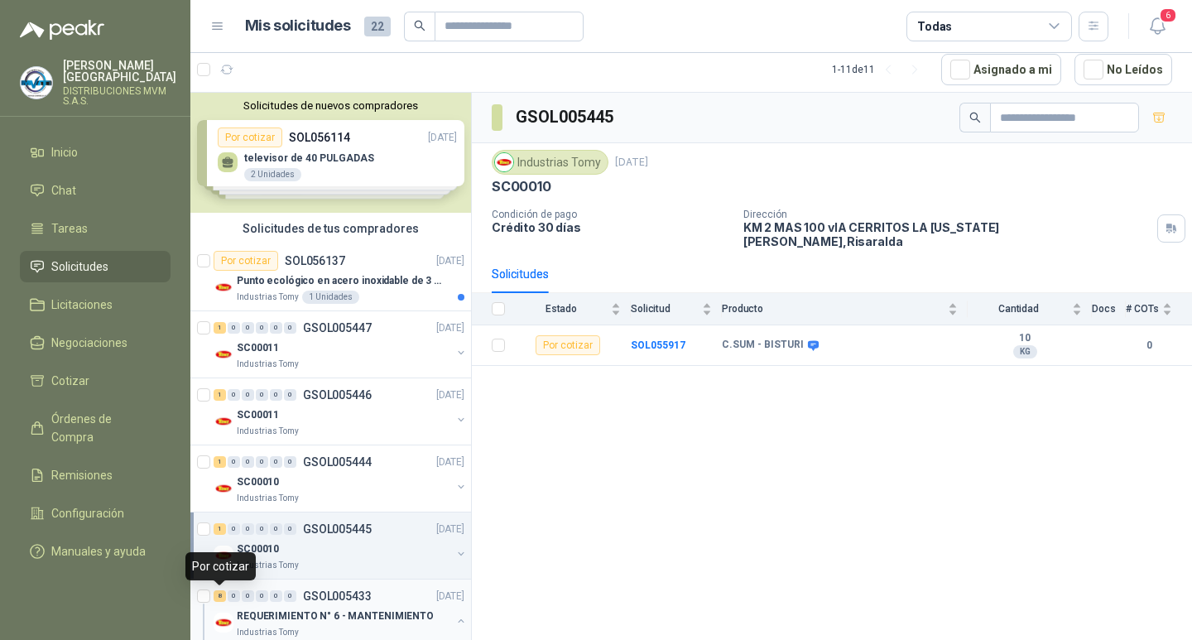
click at [220, 598] on div "8" at bounding box center [219, 596] width 12 height 12
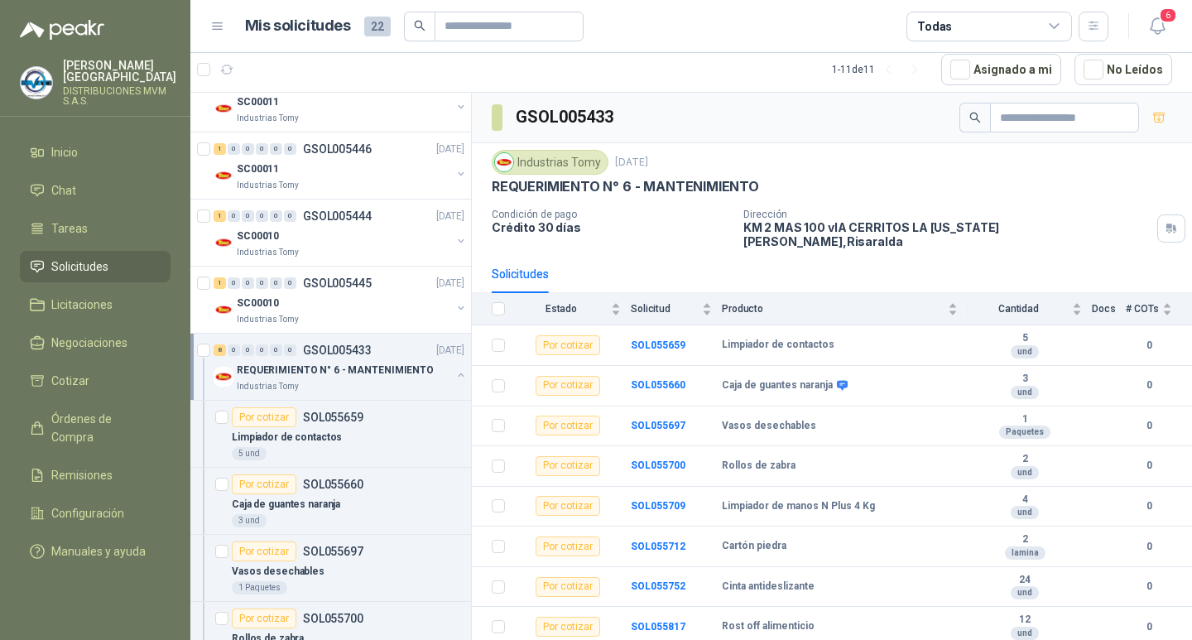
scroll to position [247, 0]
click at [841, 381] on icon at bounding box center [842, 386] width 11 height 10
click at [837, 381] on icon at bounding box center [842, 386] width 11 height 10
click at [639, 420] on b "SOL055697" at bounding box center [658, 426] width 55 height 12
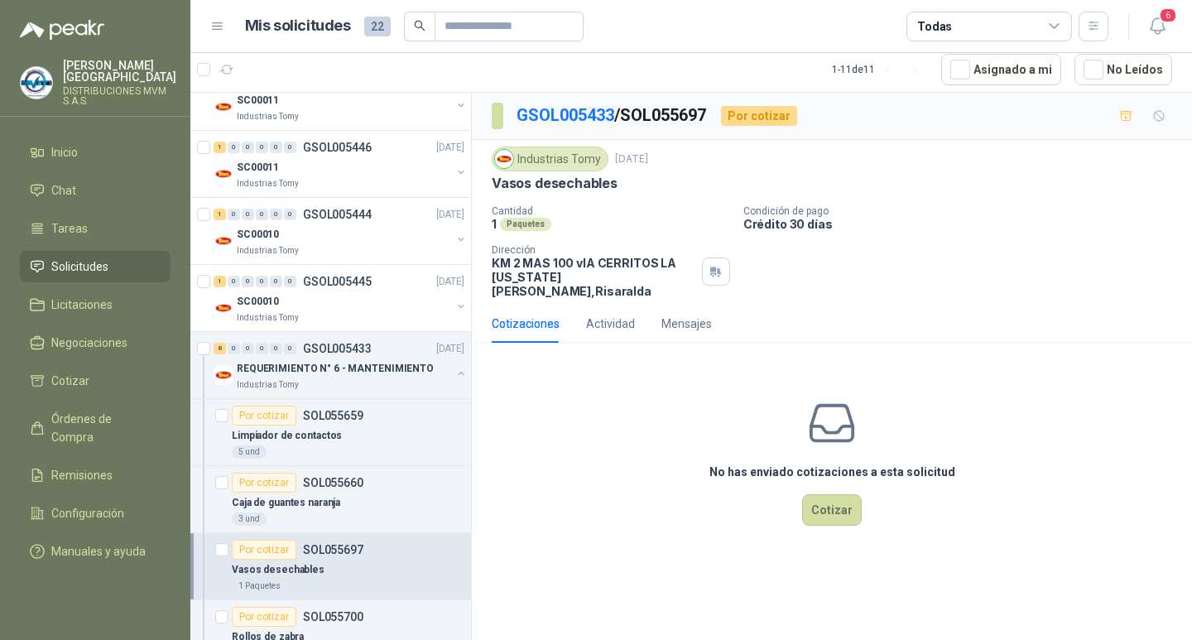
click at [564, 160] on div "Industrias Tomy" at bounding box center [550, 158] width 117 height 25
click at [752, 121] on div "Por cotizar" at bounding box center [759, 116] width 76 height 20
click at [754, 121] on div "Por cotizar" at bounding box center [759, 116] width 76 height 20
click at [1123, 117] on icon "button" at bounding box center [1126, 116] width 14 height 14
click at [585, 116] on link "GSOL005433" at bounding box center [565, 115] width 98 height 20
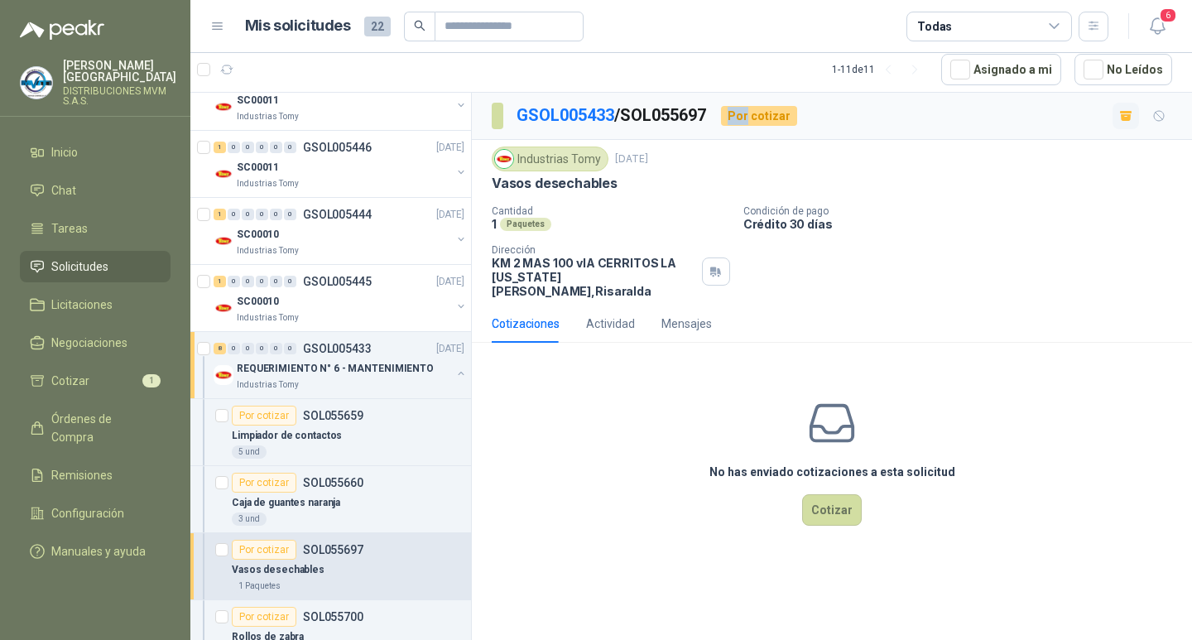
click at [585, 116] on link "GSOL005433" at bounding box center [565, 115] width 98 height 20
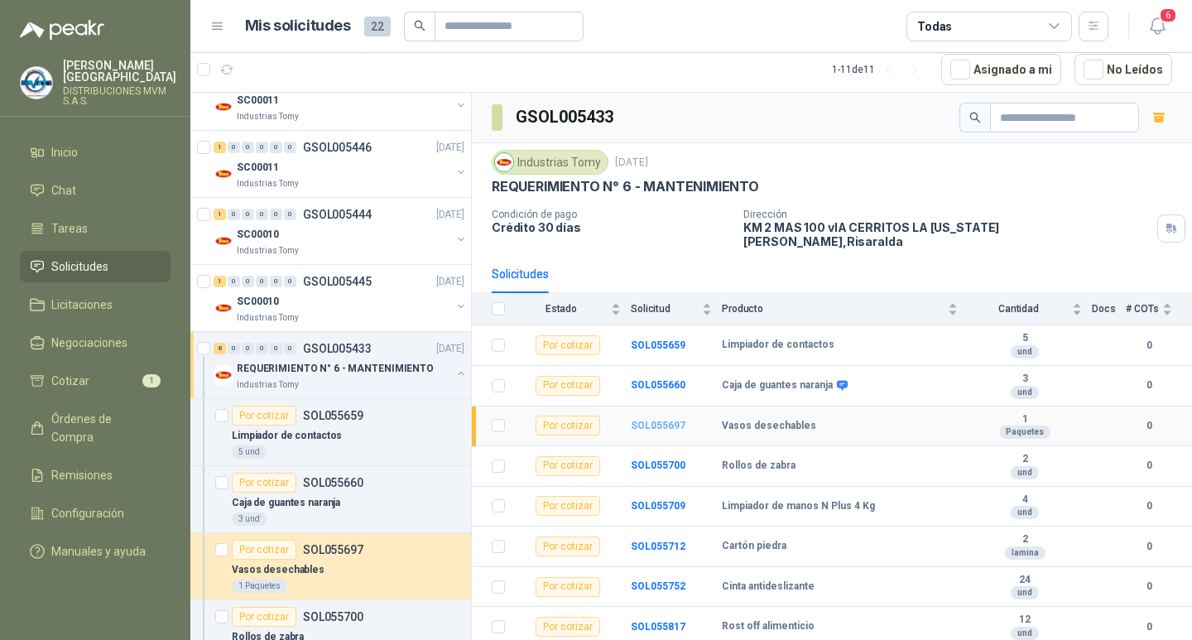
click at [649, 420] on b "SOL055697" at bounding box center [658, 426] width 55 height 12
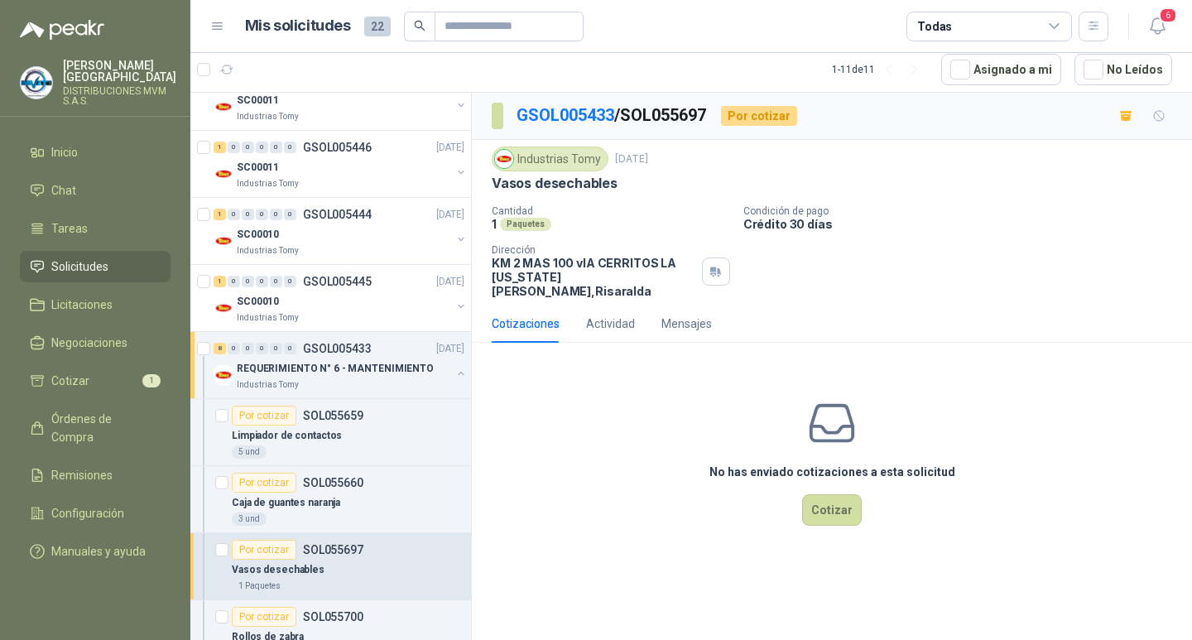
click at [524, 162] on div "Industrias Tomy" at bounding box center [550, 158] width 117 height 25
click at [515, 218] on div "Paquetes" at bounding box center [525, 224] width 51 height 13
click at [507, 259] on p "KM 2 MAS 100 vIA CERRITOS LA [US_STATE][PERSON_NAME] , [GEOGRAPHIC_DATA]" at bounding box center [594, 277] width 204 height 42
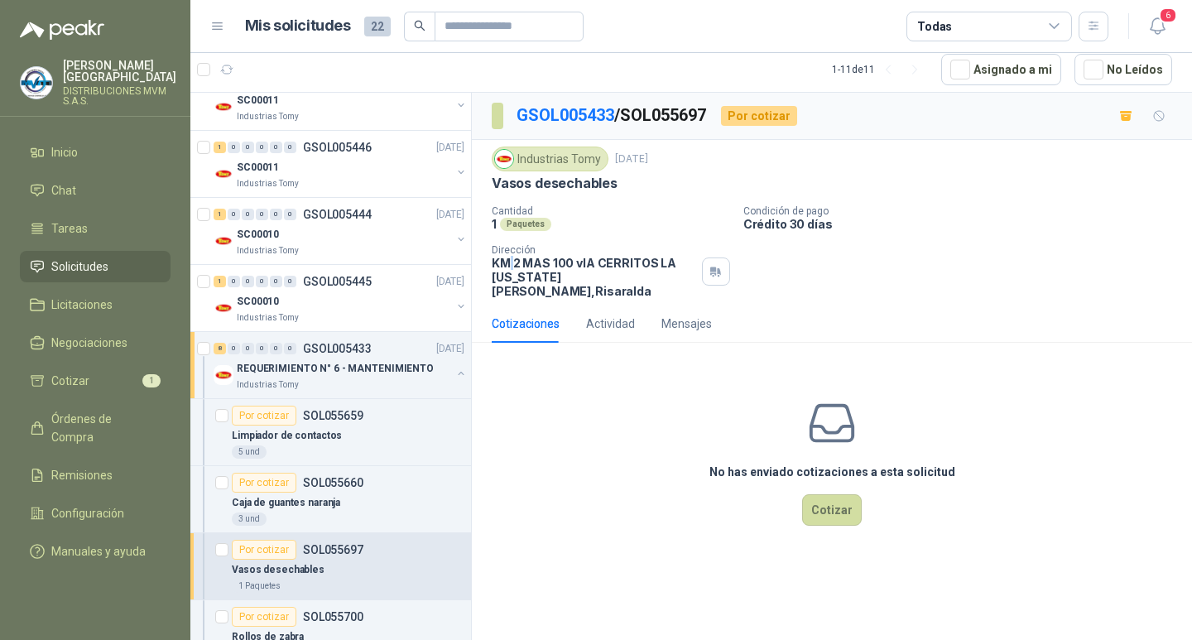
click at [507, 259] on p "KM 2 MAS 100 vIA CERRITOS LA [US_STATE][PERSON_NAME] , [GEOGRAPHIC_DATA]" at bounding box center [594, 277] width 204 height 42
click at [540, 314] on div "Cotizaciones" at bounding box center [526, 323] width 68 height 18
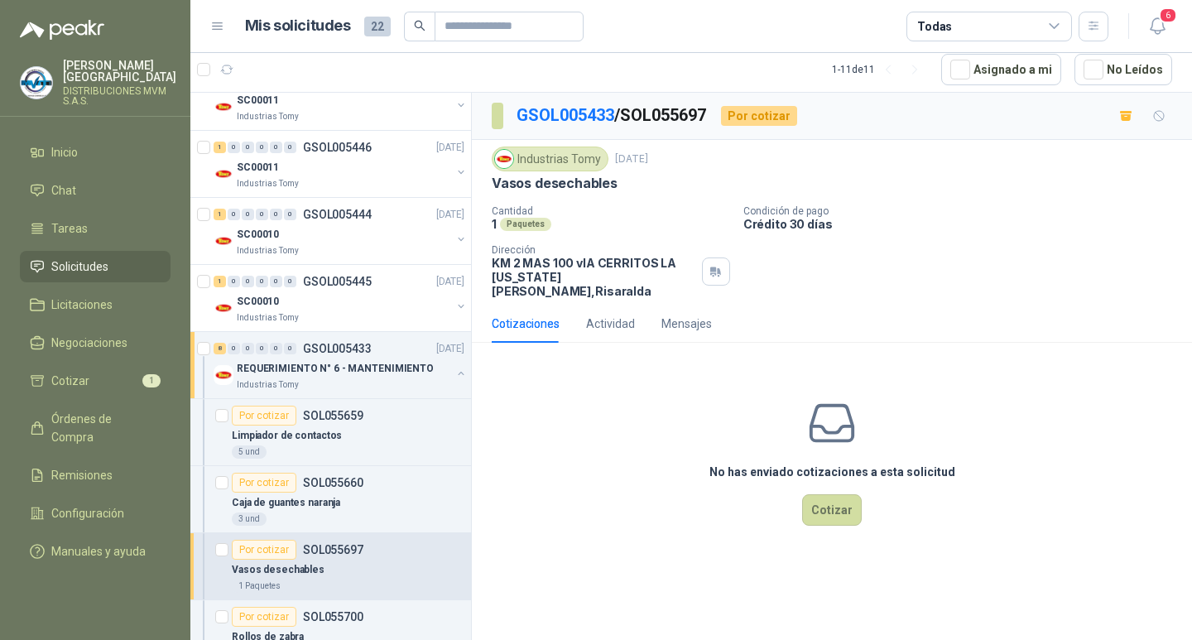
click at [499, 117] on span at bounding box center [498, 116] width 12 height 26
click at [753, 119] on div "Por cotizar" at bounding box center [759, 116] width 76 height 20
click at [784, 117] on div "Por cotizar" at bounding box center [759, 116] width 76 height 20
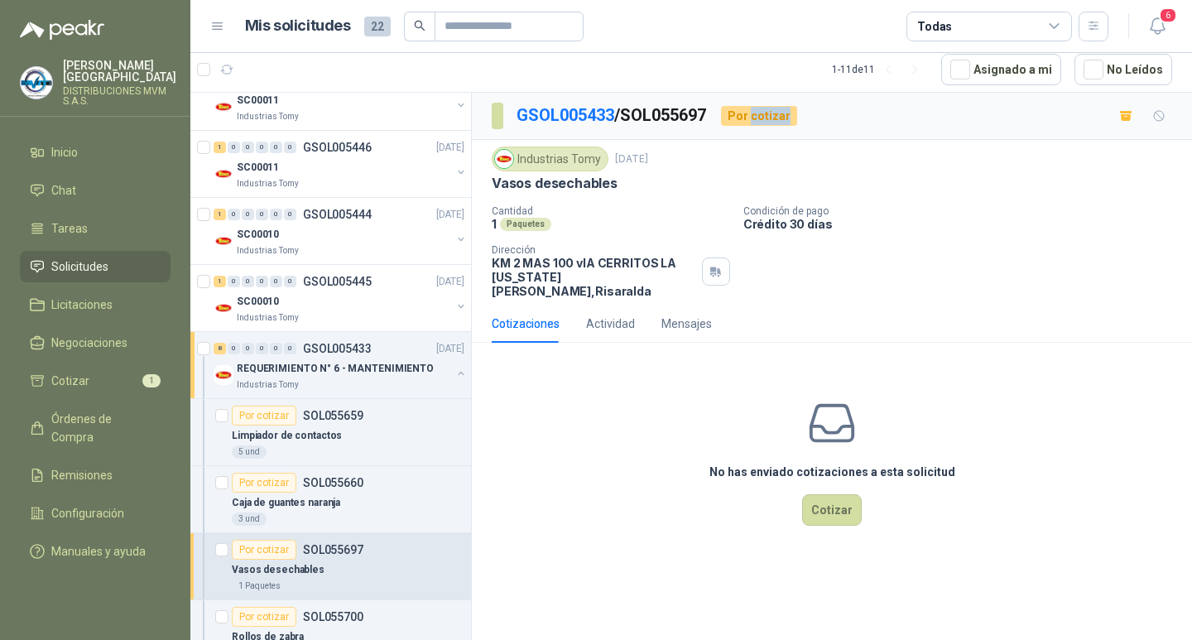
click at [785, 118] on div "Por cotizar" at bounding box center [759, 116] width 76 height 20
click at [803, 211] on p "Condición de pago" at bounding box center [964, 211] width 442 height 12
click at [803, 212] on p "Condición de pago" at bounding box center [964, 211] width 442 height 12
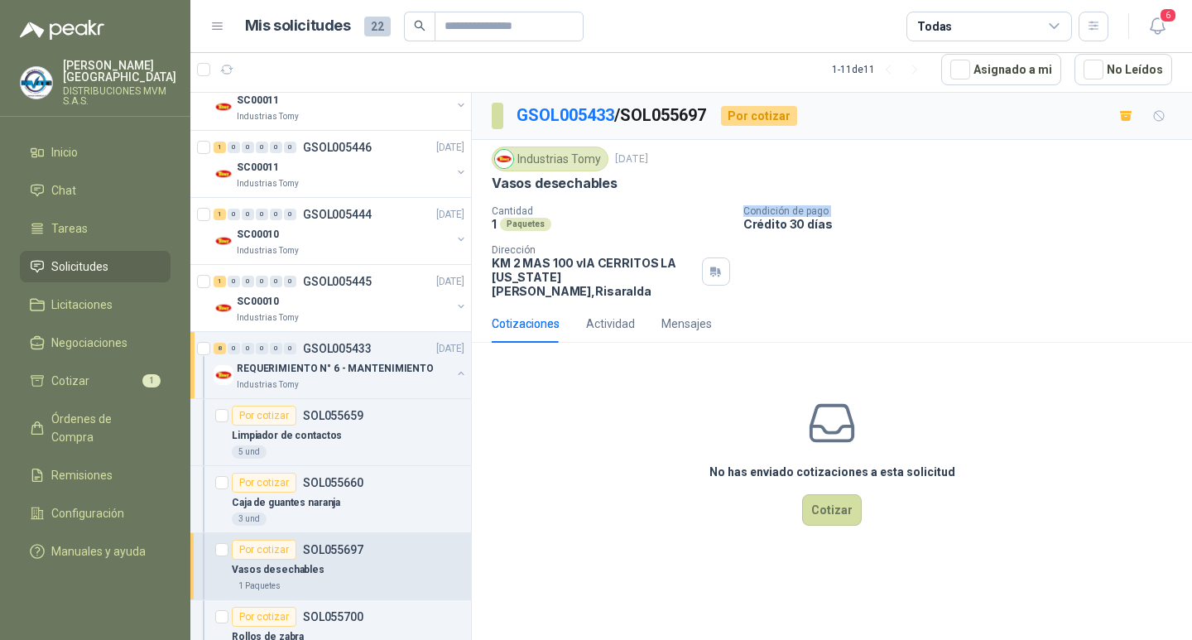
click at [807, 213] on p "Condición de pago" at bounding box center [964, 211] width 442 height 12
click at [807, 214] on p "Condición de pago" at bounding box center [964, 211] width 442 height 12
click at [808, 215] on p "Condición de pago" at bounding box center [964, 211] width 442 height 12
drag, startPoint x: 815, startPoint y: 218, endPoint x: 827, endPoint y: 213, distance: 13.0
click at [816, 218] on p "Crédito 30 días" at bounding box center [964, 224] width 442 height 14
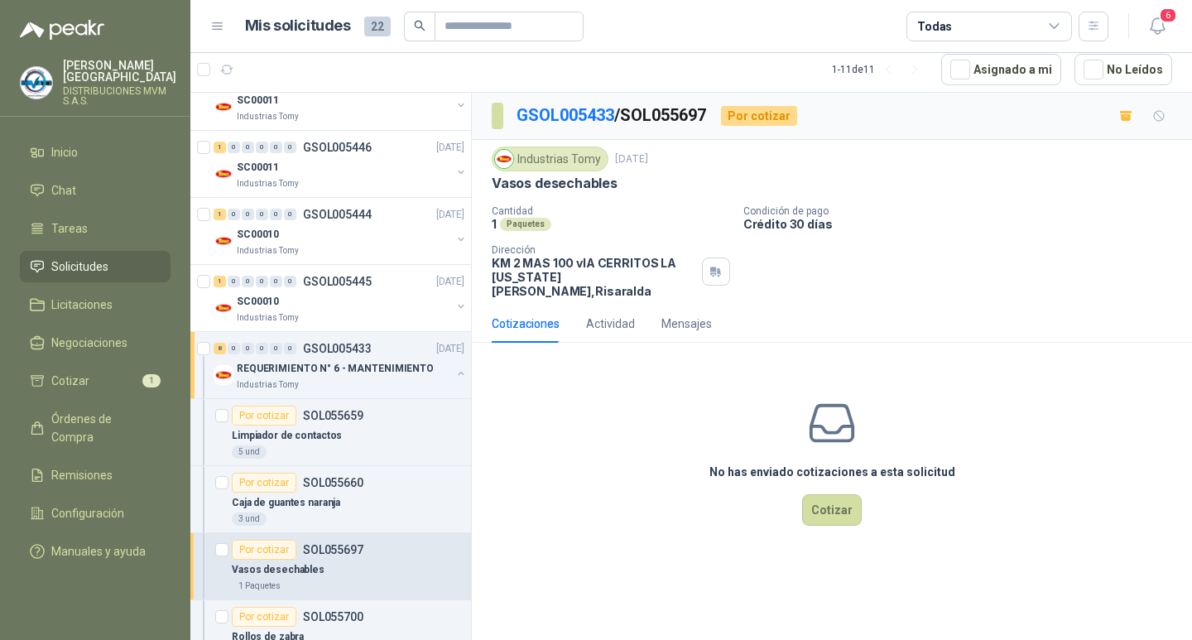
click at [861, 207] on p "Condición de pago" at bounding box center [964, 211] width 442 height 12
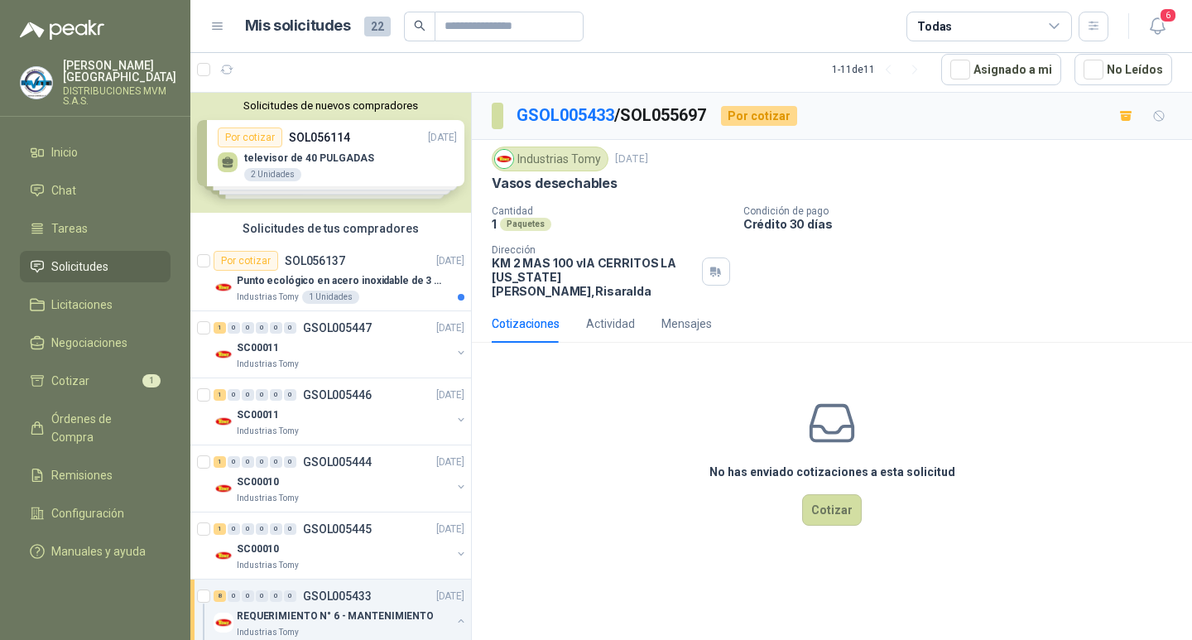
click at [234, 141] on div "Solicitudes de nuevos compradores Por cotizar SOL056114 [DATE] televisor de 40 …" at bounding box center [330, 153] width 281 height 120
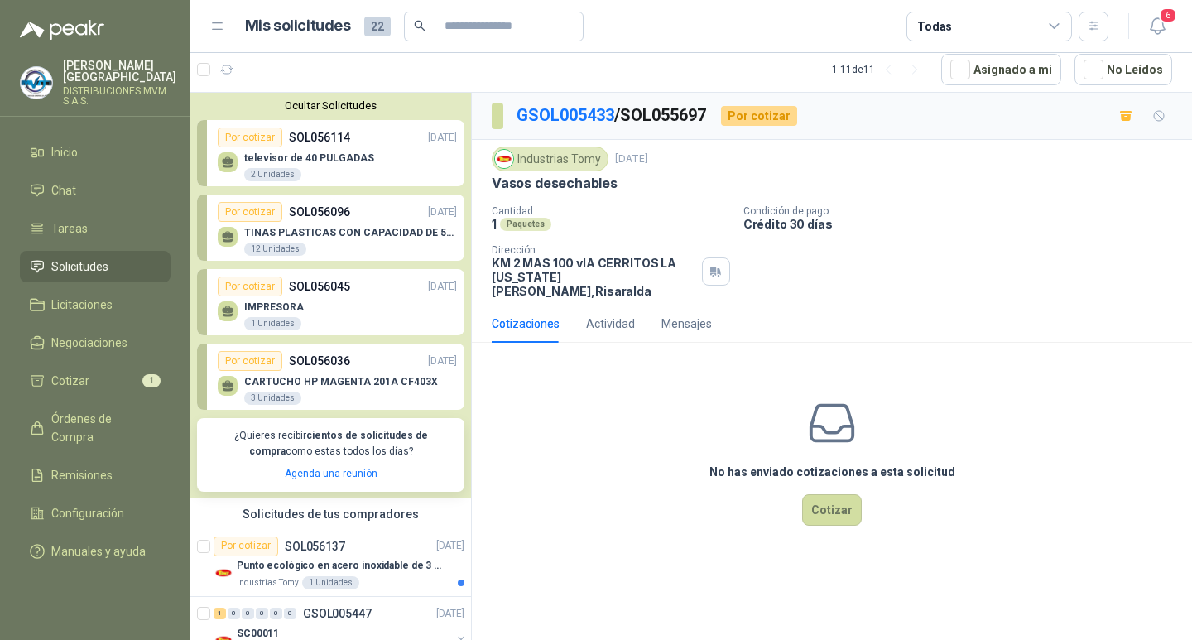
click at [519, 393] on div "No has enviado cotizaciones a esta solicitud Cotizar" at bounding box center [832, 461] width 720 height 211
click at [258, 140] on div "Por cotizar" at bounding box center [250, 137] width 65 height 20
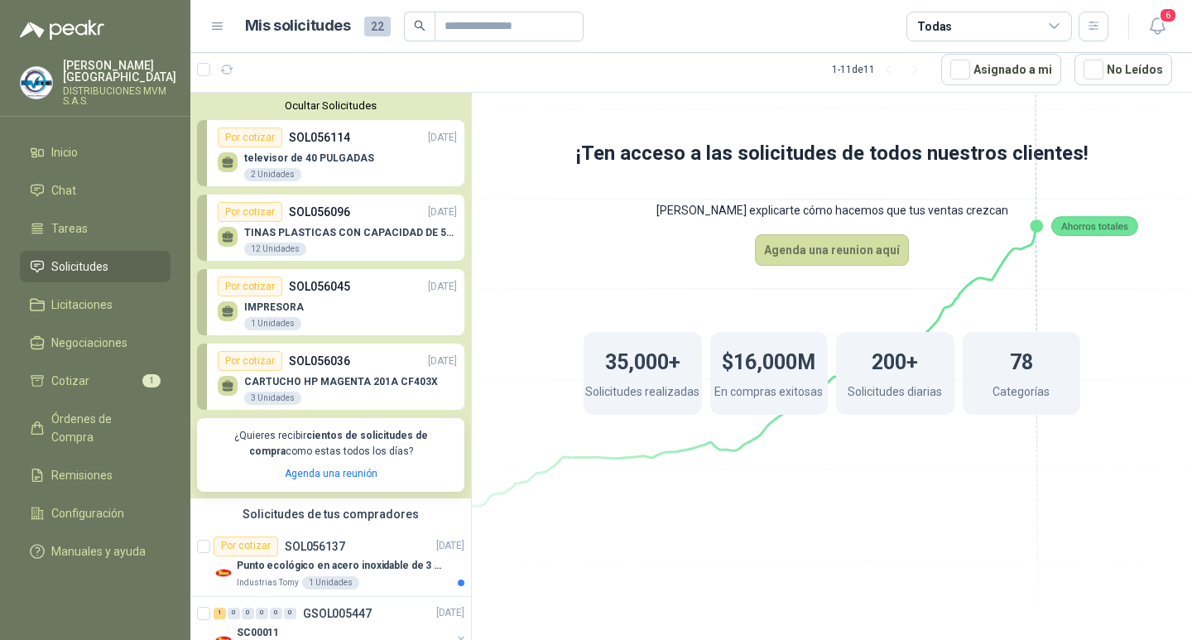
click at [300, 108] on button "Ocultar Solicitudes" at bounding box center [330, 105] width 267 height 12
